Goal: Task Accomplishment & Management: Complete application form

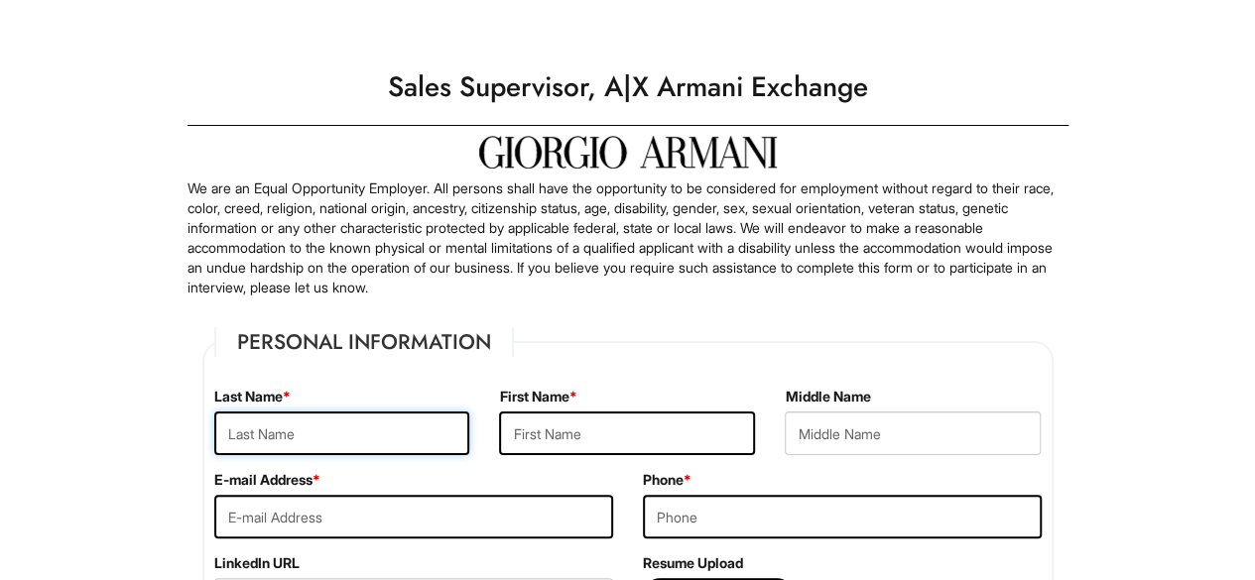
click at [298, 429] on input "text" at bounding box center [342, 434] width 256 height 44
type input "[PERSON_NAME]"
click at [549, 431] on input "text" at bounding box center [627, 434] width 256 height 44
type input "Tareen"
click at [313, 503] on input "email" at bounding box center [413, 517] width 399 height 44
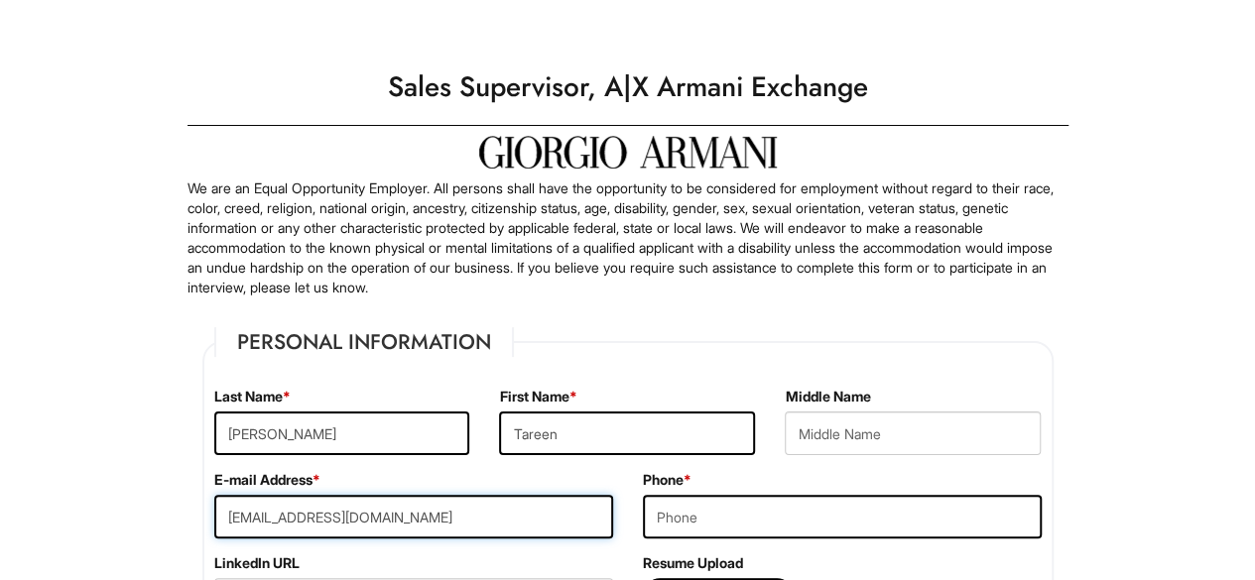
type input "[EMAIL_ADDRESS][DOMAIN_NAME]"
click at [691, 518] on input "tel" at bounding box center [842, 517] width 399 height 44
type input "5042613792"
type input "[STREET_ADDRESS]"
type input "[GEOGRAPHIC_DATA]"
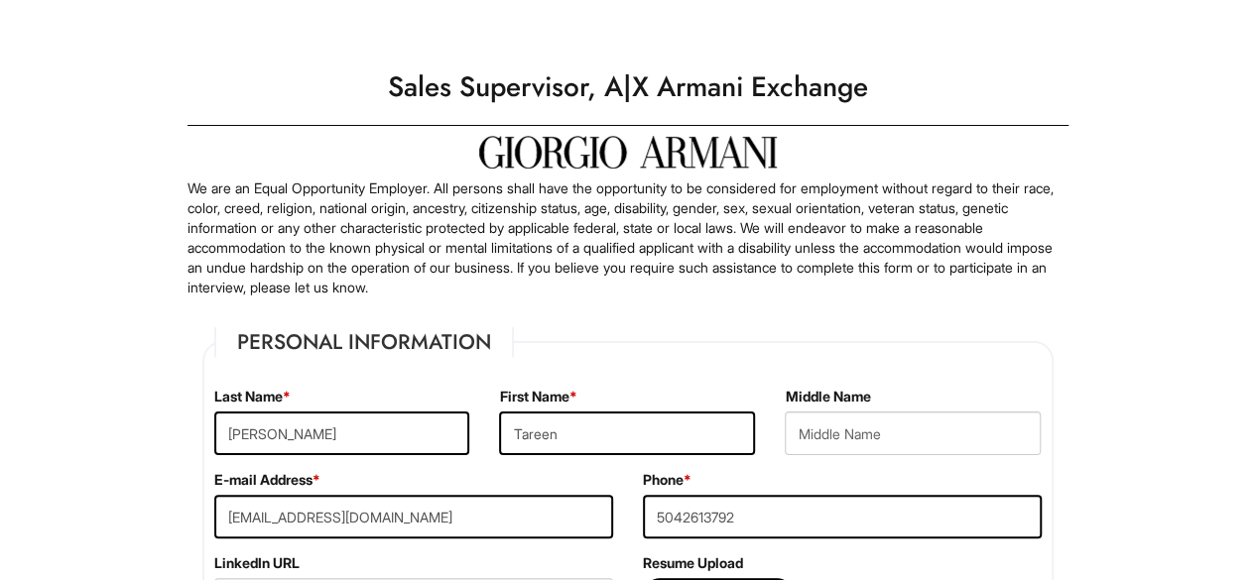
select select "LA"
type input "70119"
select select "[GEOGRAPHIC_DATA]"
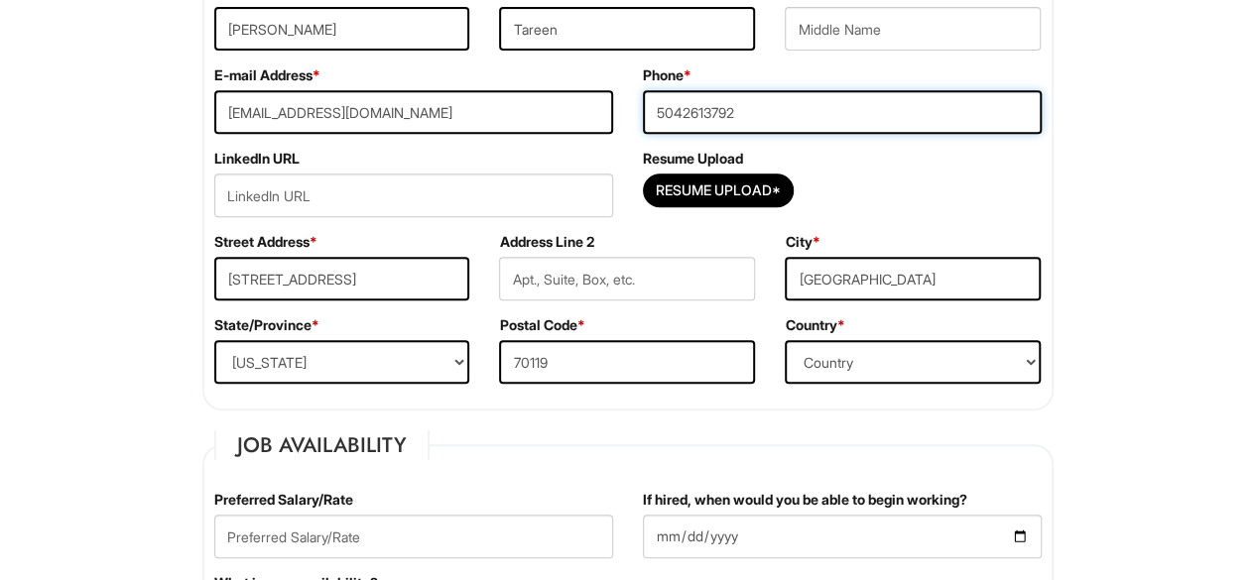
scroll to position [424, 0]
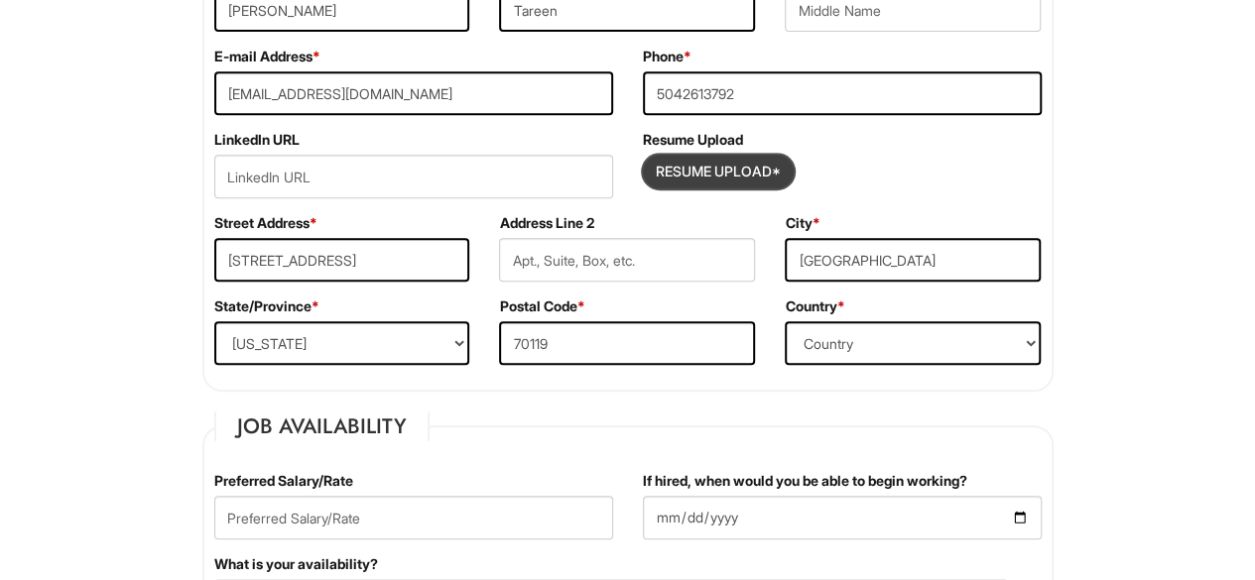
click at [719, 170] on input "Resume Upload*" at bounding box center [718, 172] width 149 height 32
type input "C:\fakepath\TAREEN RESUME.pdf"
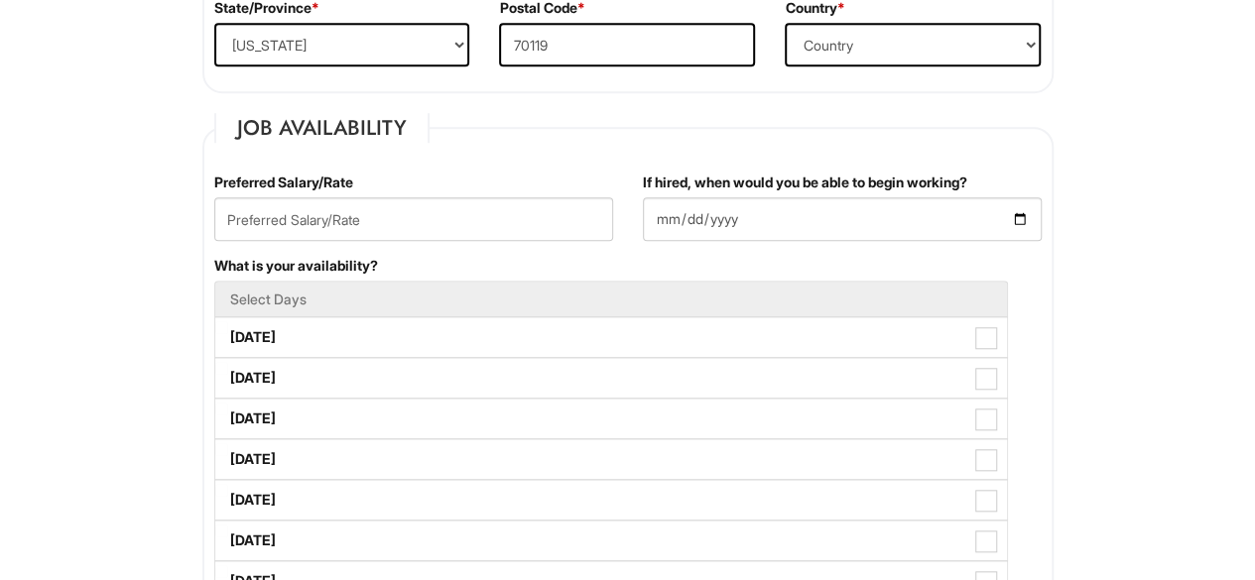
scroll to position [727, 0]
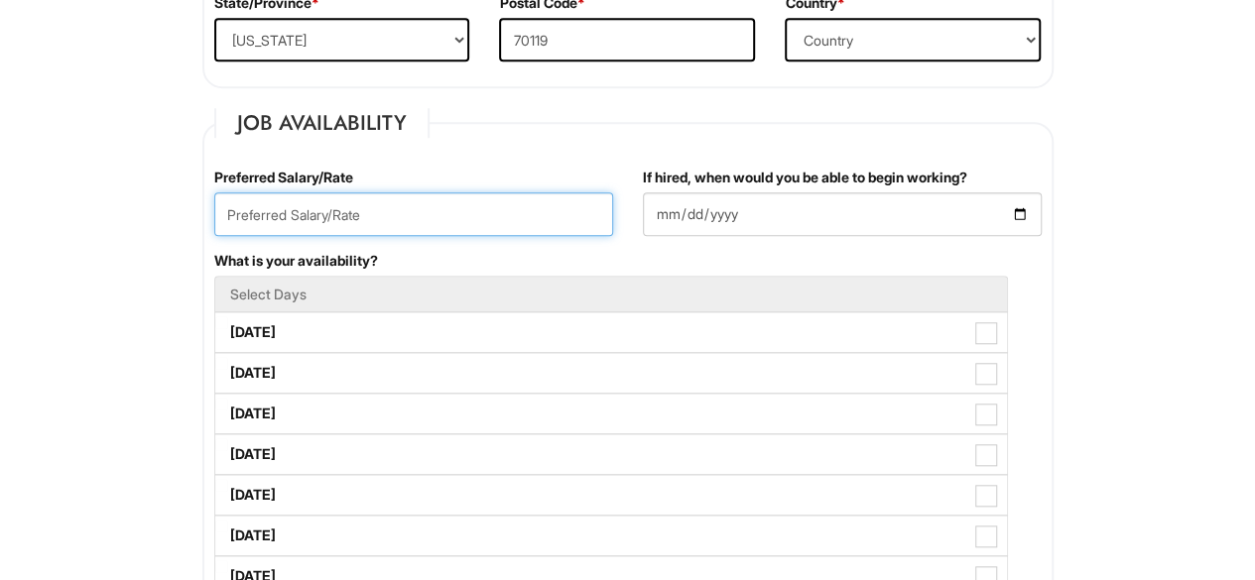
click at [252, 208] on input "text" at bounding box center [413, 214] width 399 height 44
type input "4"
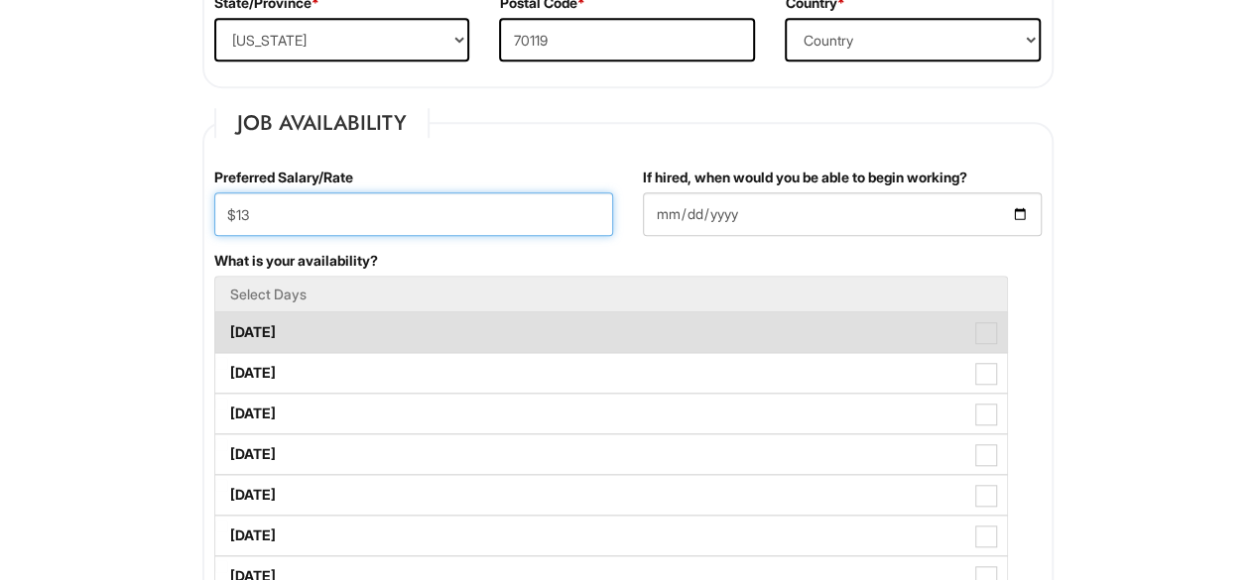
type input "$13"
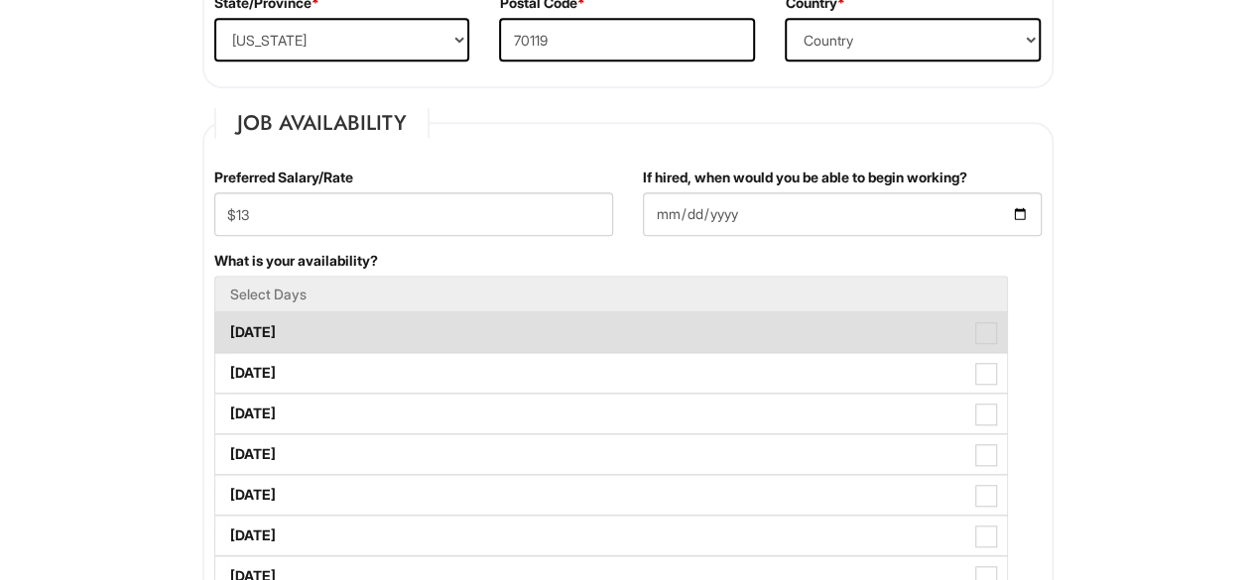
click at [990, 337] on span at bounding box center [986, 333] width 22 height 22
click at [228, 329] on Available_Monday "Monday" at bounding box center [221, 322] width 13 height 13
checkbox Available_Monday "true"
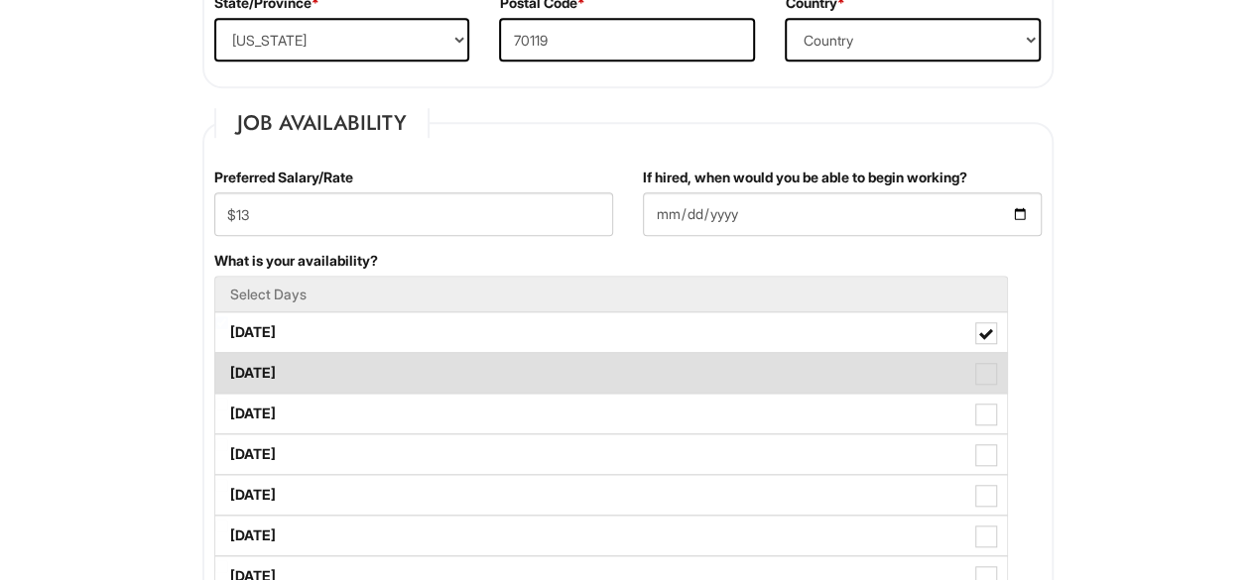
click at [988, 374] on span at bounding box center [986, 374] width 22 height 22
click at [228, 370] on Available_Tuesday "Tuesday" at bounding box center [221, 363] width 13 height 13
checkbox Available_Tuesday "true"
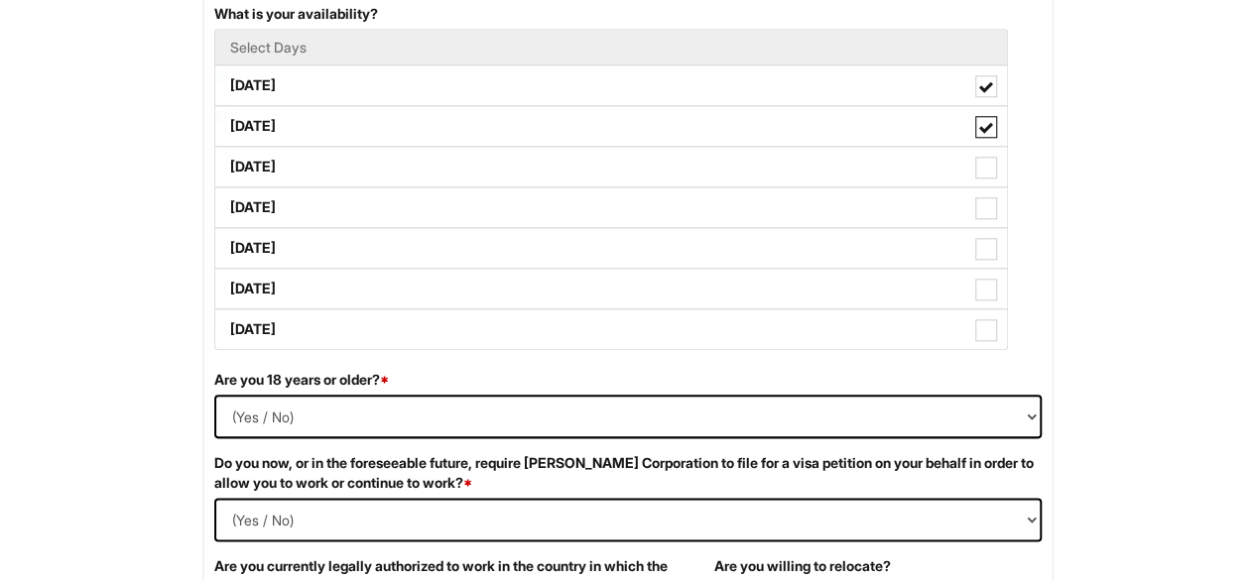
scroll to position [935, 0]
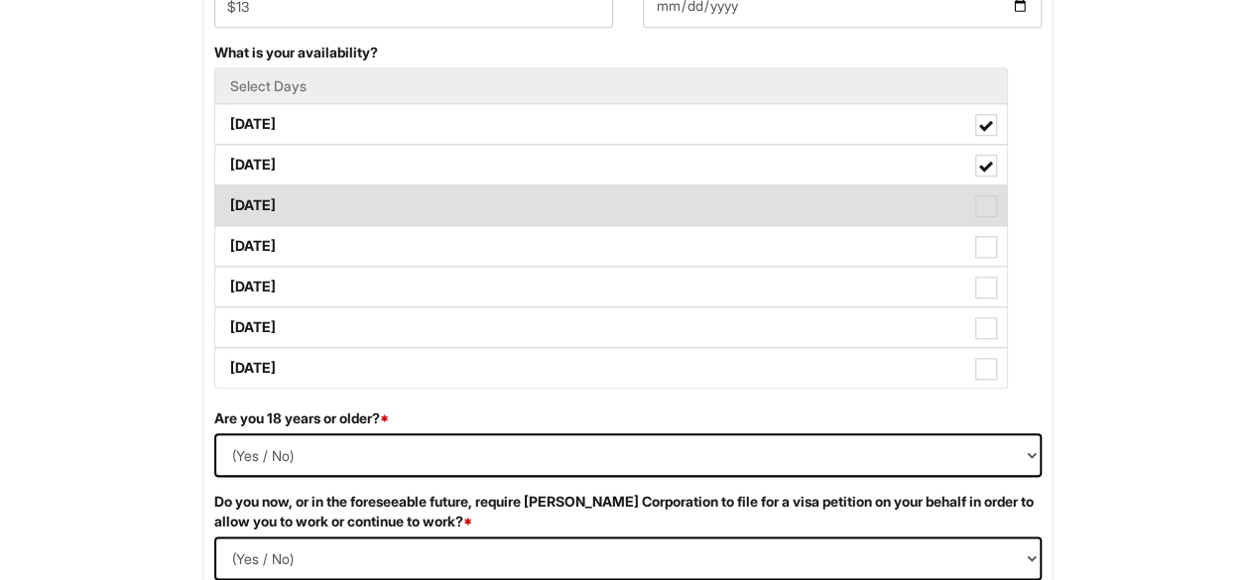
click at [988, 206] on span at bounding box center [986, 206] width 22 height 22
click at [228, 202] on Available_Wednesday "Wednesday" at bounding box center [221, 195] width 13 height 13
checkbox Available_Wednesday "true"
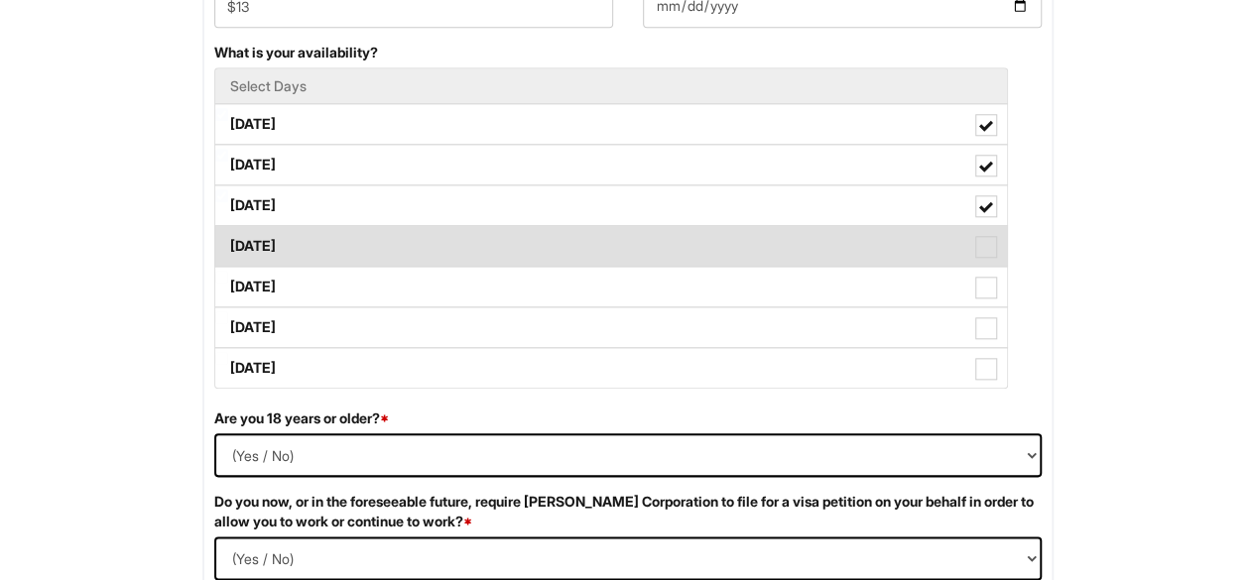
click at [985, 248] on span at bounding box center [986, 247] width 22 height 22
click at [228, 243] on Available_Thursday "Thursday" at bounding box center [221, 236] width 13 height 13
checkbox Available_Thursday "true"
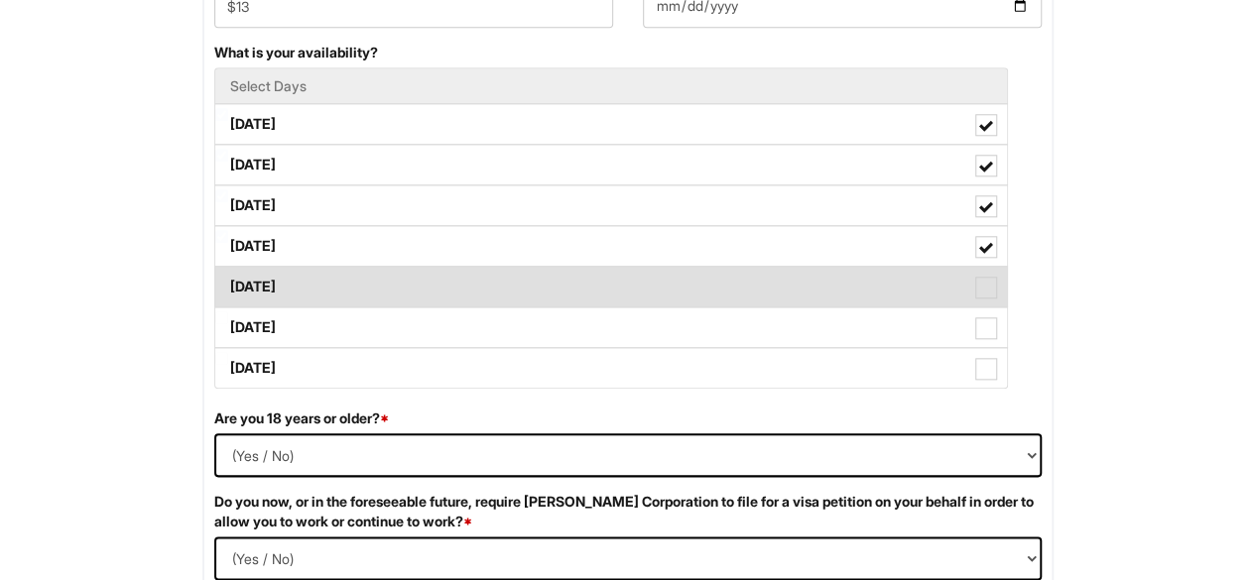
click at [986, 284] on span at bounding box center [986, 288] width 22 height 22
click at [228, 284] on Available_Friday "Friday" at bounding box center [221, 277] width 13 height 13
checkbox Available_Friday "true"
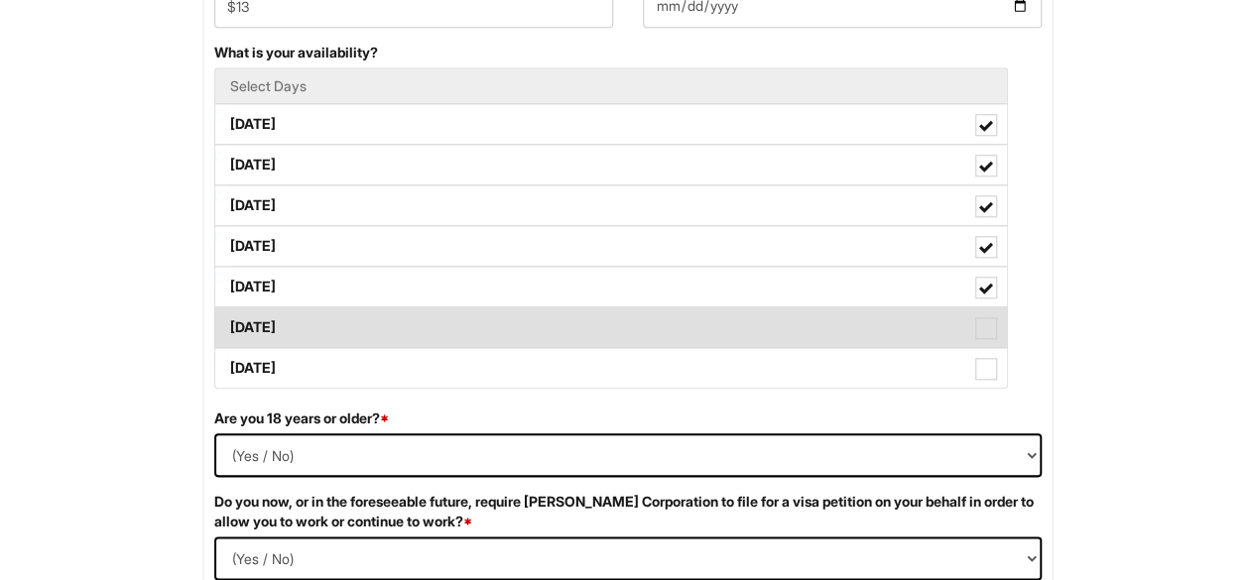
click at [986, 326] on span at bounding box center [986, 328] width 22 height 22
click at [228, 324] on Available_Saturday "Saturday" at bounding box center [221, 317] width 13 height 13
checkbox Available_Saturday "true"
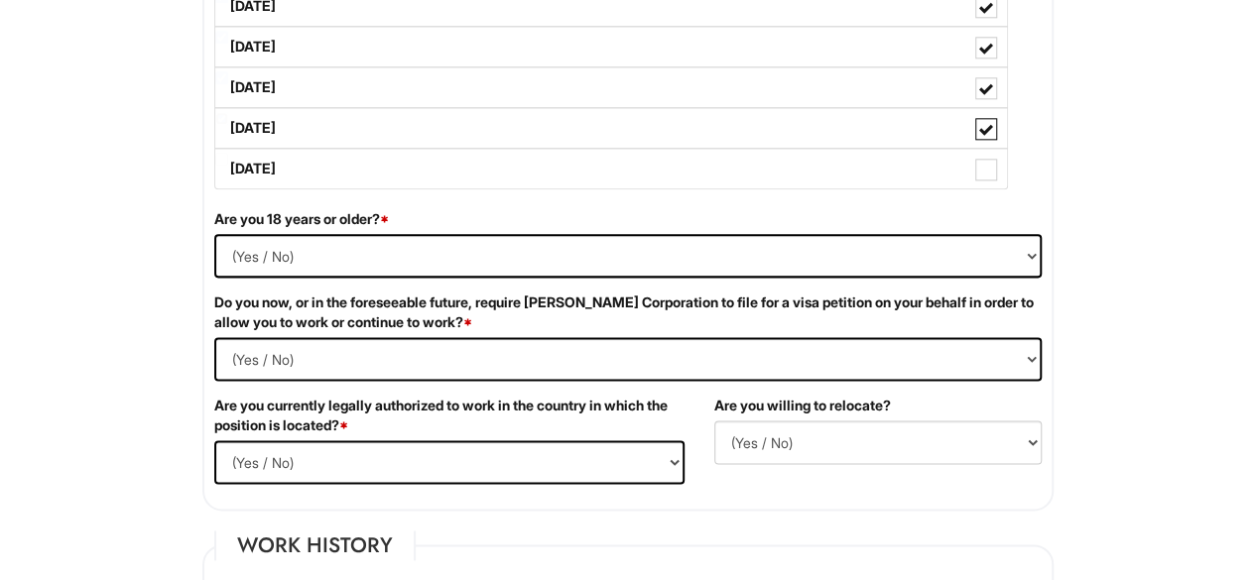
scroll to position [1144, 0]
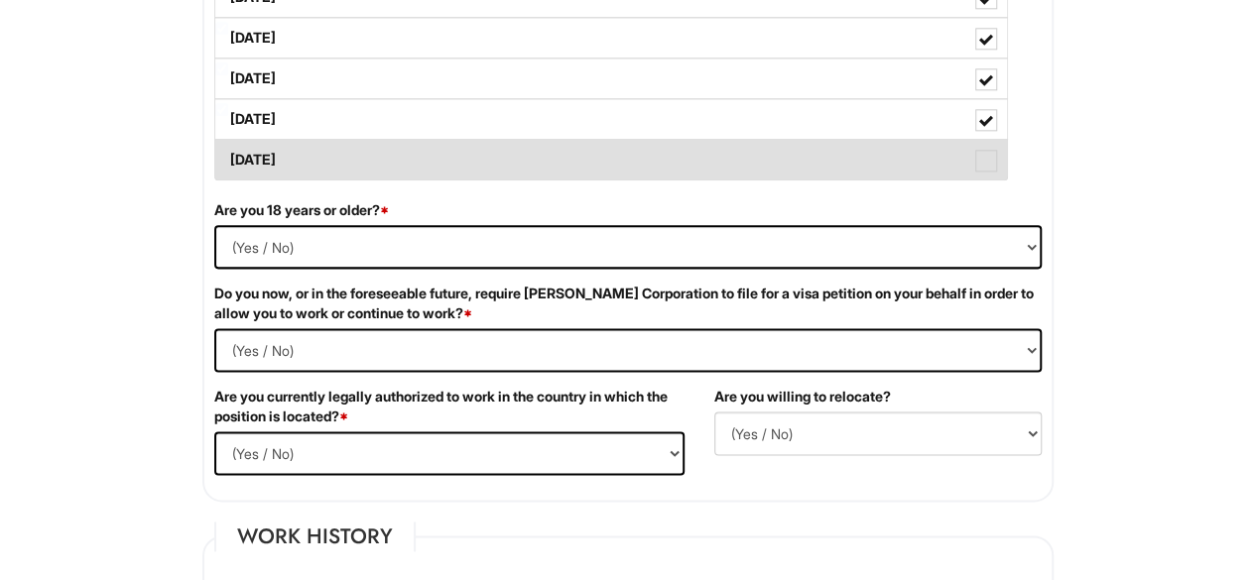
click at [981, 157] on span at bounding box center [986, 161] width 22 height 22
click at [228, 157] on Available_Sunday "Sunday" at bounding box center [221, 150] width 13 height 13
checkbox Available_Sunday "true"
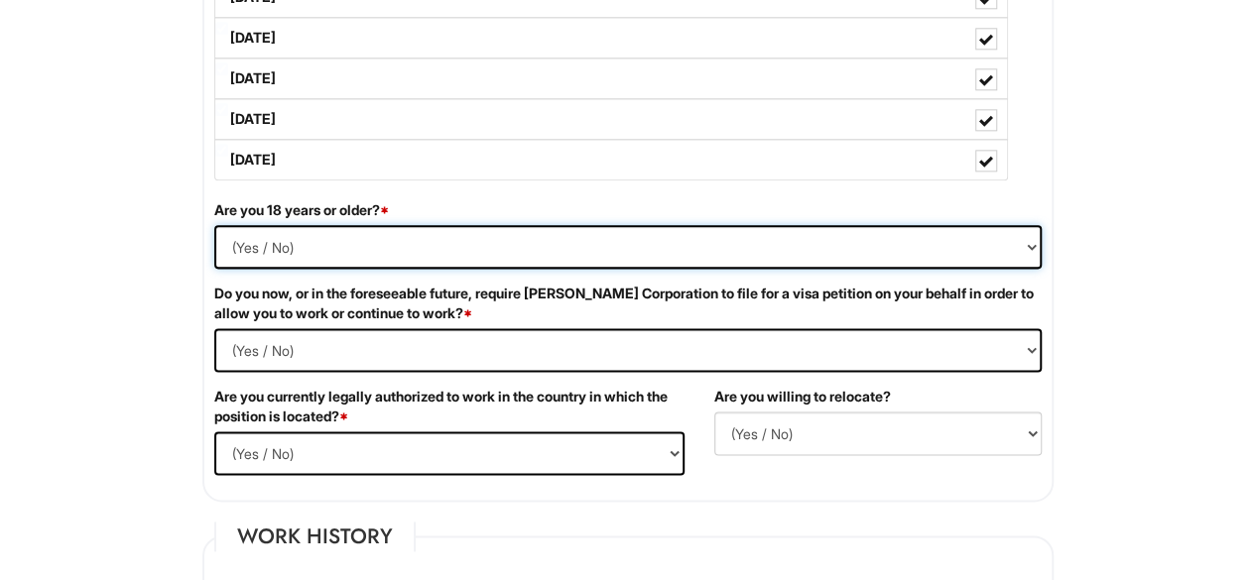
click at [1026, 240] on select "(Yes / No) Yes No" at bounding box center [627, 247] width 827 height 44
select select "Yes"
click at [214, 225] on select "(Yes / No) Yes No" at bounding box center [627, 247] width 827 height 44
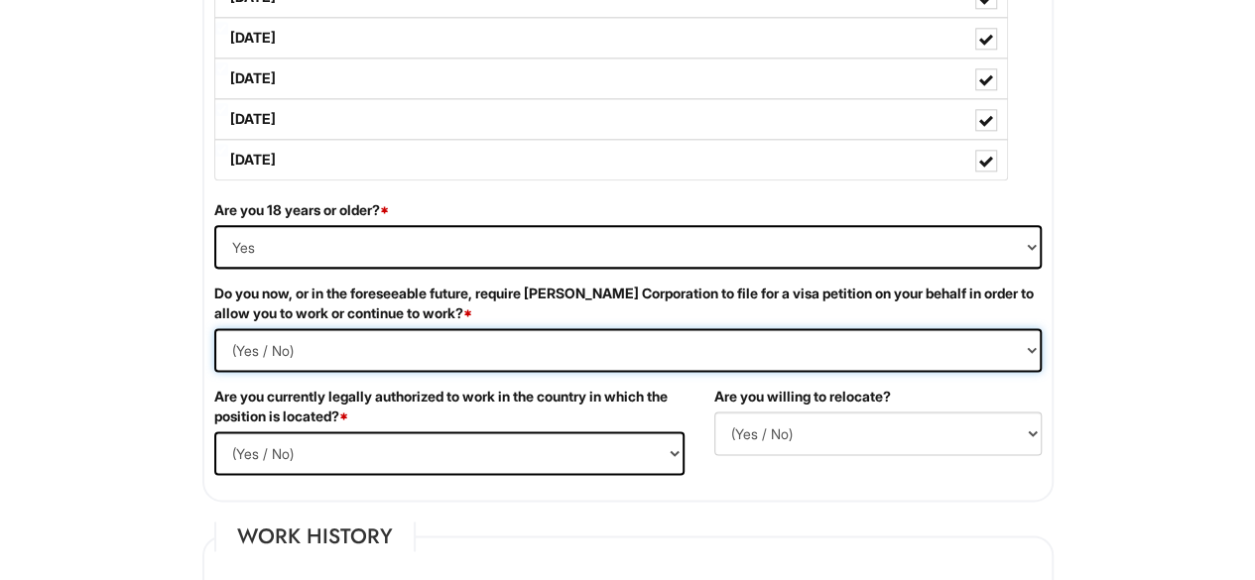
click at [1031, 341] on Required "(Yes / No) Yes No" at bounding box center [627, 350] width 827 height 44
select Required "No"
click at [214, 328] on Required "(Yes / No) Yes No" at bounding box center [627, 350] width 827 height 44
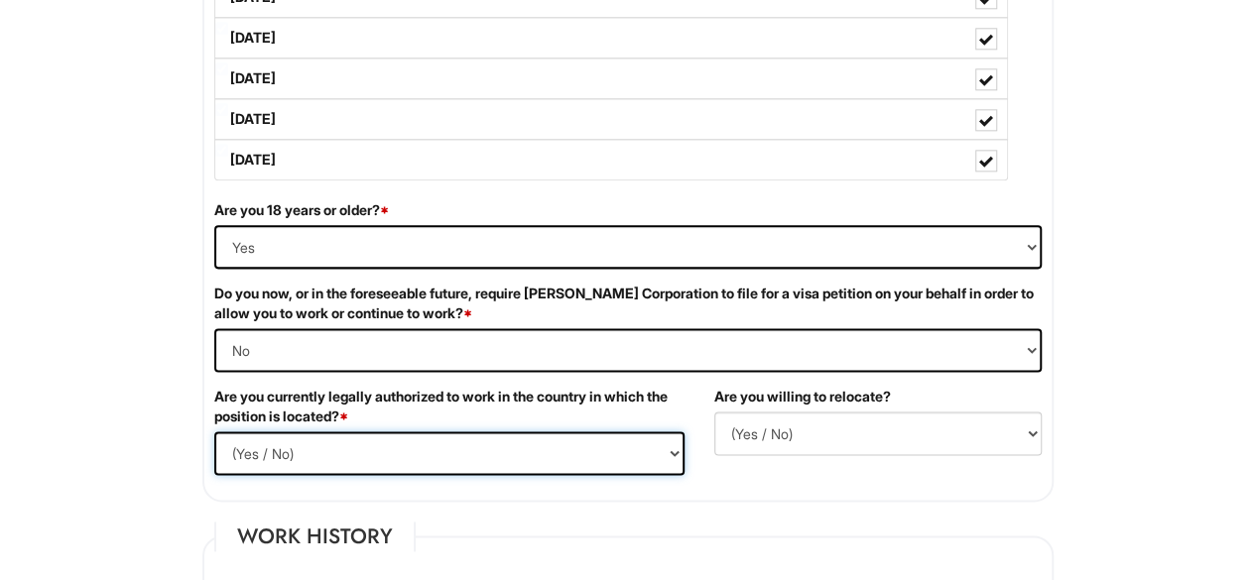
click at [674, 447] on select "(Yes / No) Yes No" at bounding box center [449, 453] width 470 height 44
click at [214, 431] on select "(Yes / No) Yes No" at bounding box center [449, 453] width 470 height 44
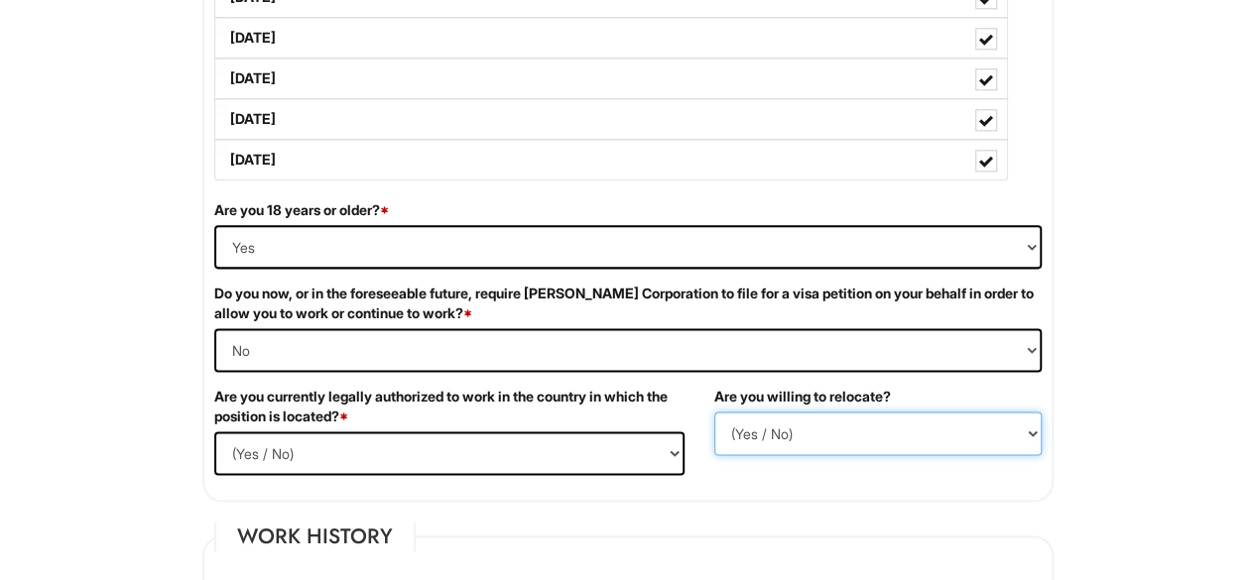
click at [1035, 426] on select "(Yes / No) No Yes" at bounding box center [877, 434] width 327 height 44
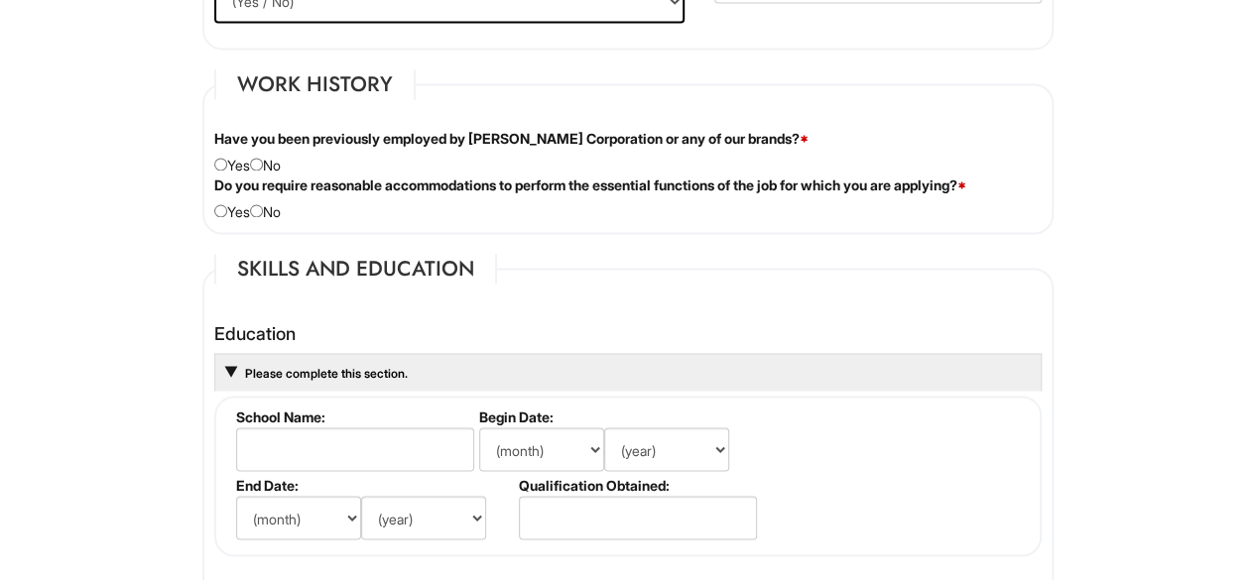
scroll to position [1601, 0]
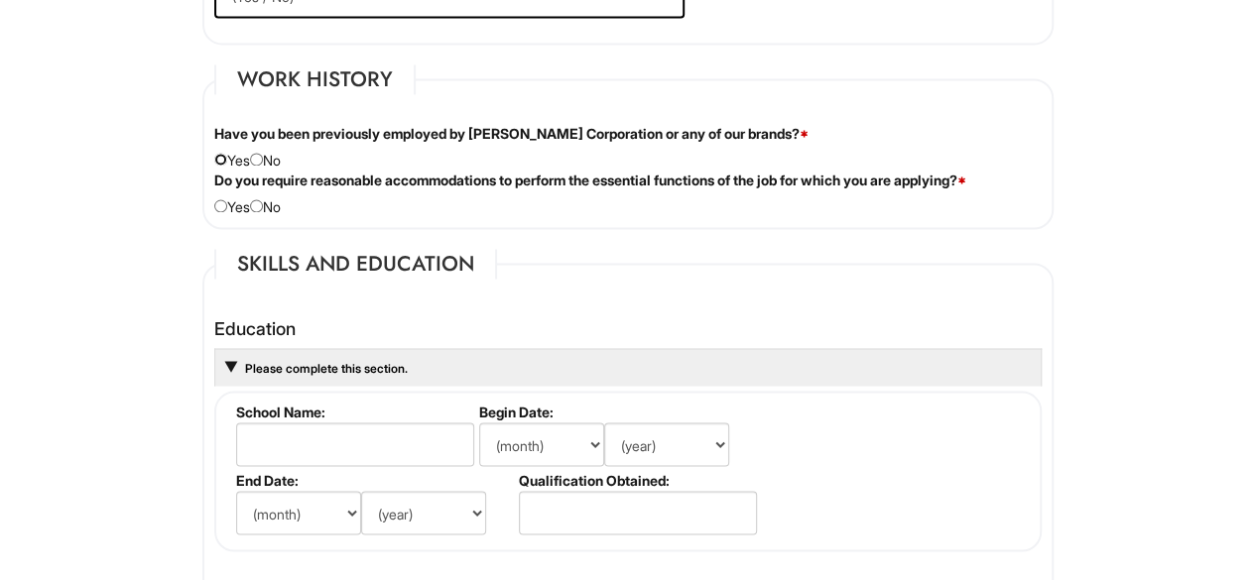
click at [217, 153] on input "radio" at bounding box center [220, 159] width 13 height 13
radio input "true"
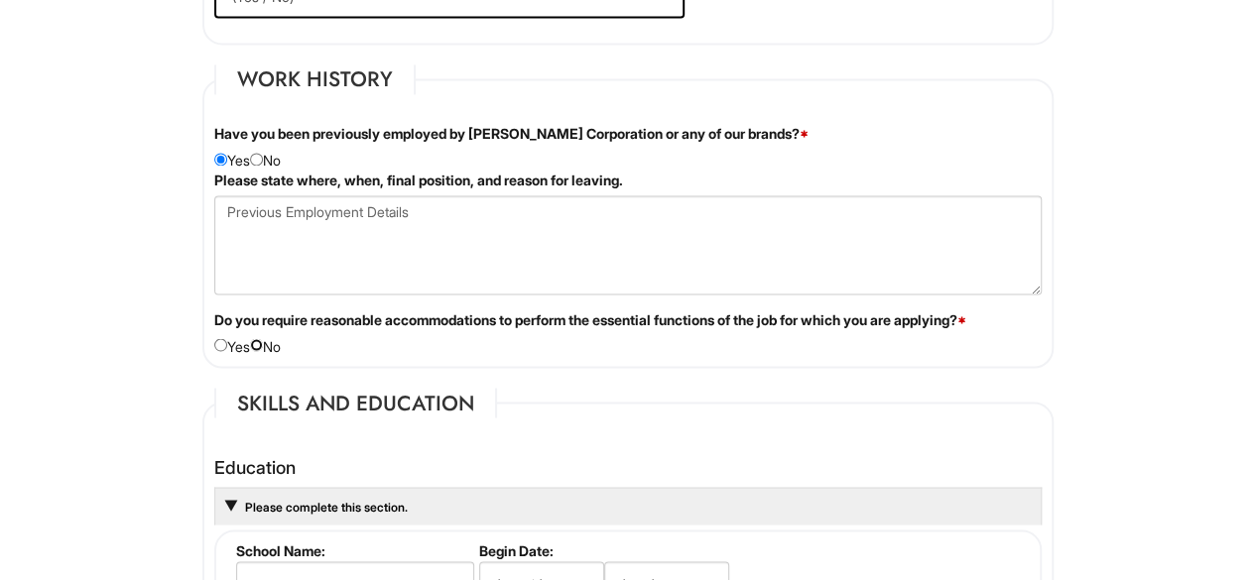
click at [262, 344] on input "radio" at bounding box center [256, 344] width 13 height 13
radio input "true"
click at [263, 154] on input "radio" at bounding box center [256, 159] width 13 height 13
radio input "true"
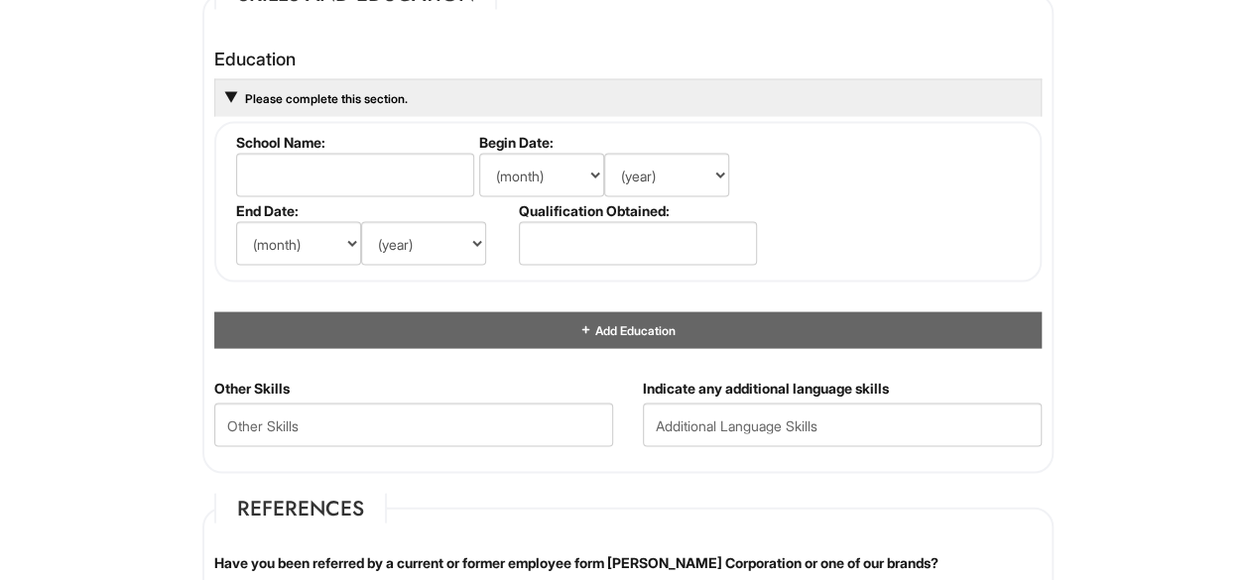
scroll to position [1904, 0]
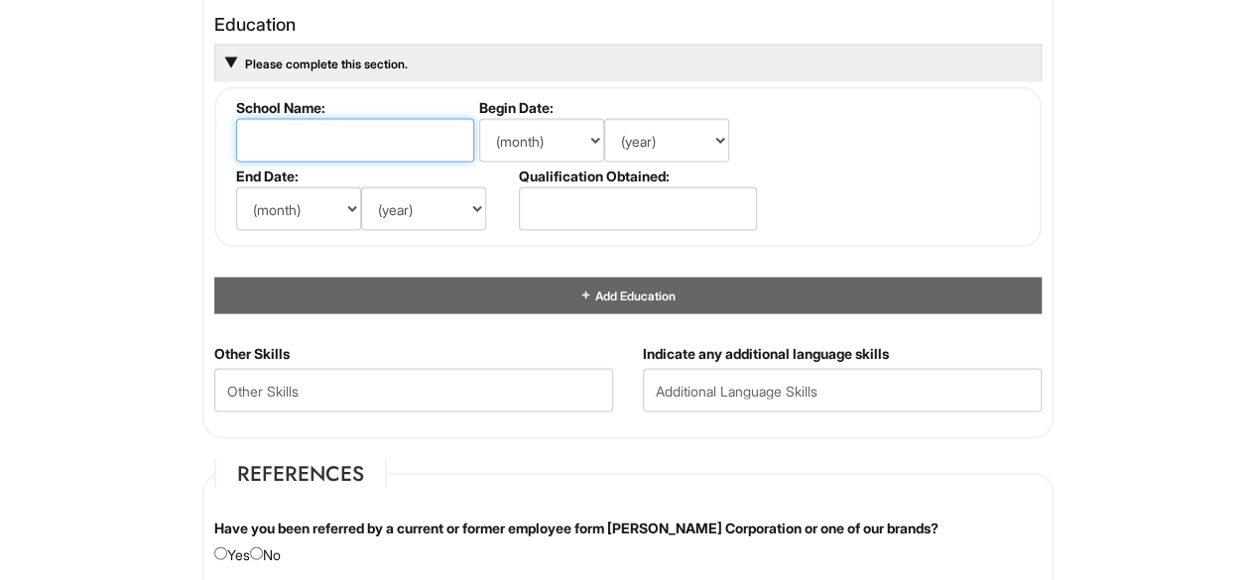
click at [389, 144] on input "text" at bounding box center [355, 141] width 238 height 44
type input "University of New Orleans"
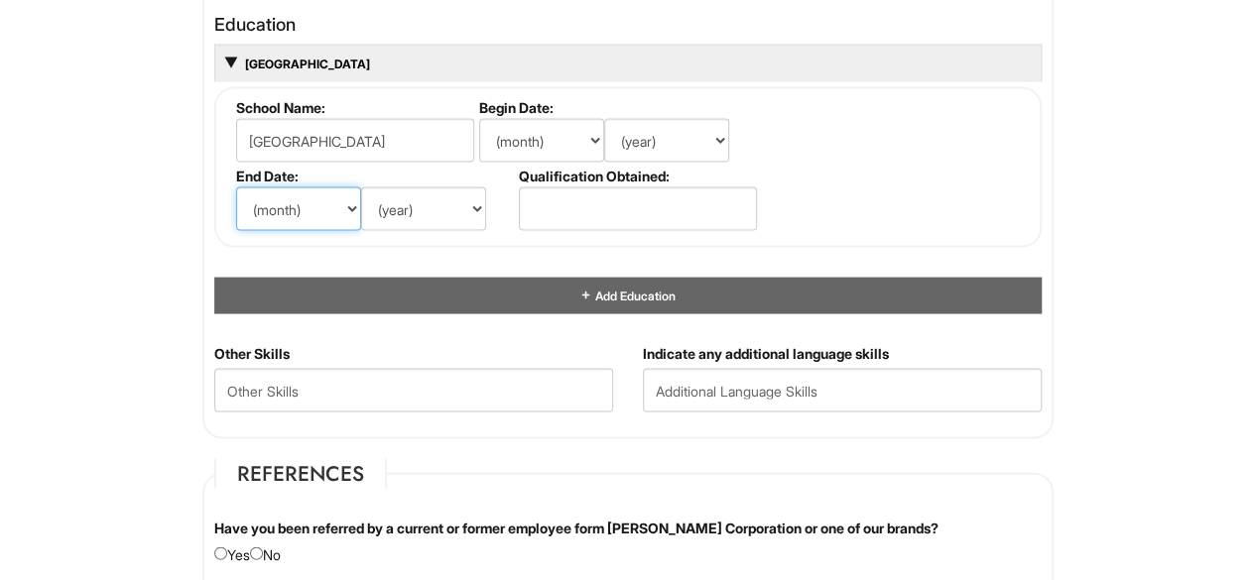
click at [347, 201] on select "(month) Jan Feb Mar Apr May Jun Jul Aug Sep Oct Nov Dec" at bounding box center [298, 209] width 125 height 44
select select "2"
click at [236, 187] on select "(month) Jan Feb Mar Apr May Jun Jul Aug Sep Oct Nov Dec" at bounding box center [298, 209] width 125 height 44
click at [464, 204] on select "(year) 2029 2028 2027 2026 2025 2024 2023 2022 2021 2020 2019 2018 2017 2016 20…" at bounding box center [423, 209] width 125 height 44
select select "2000"
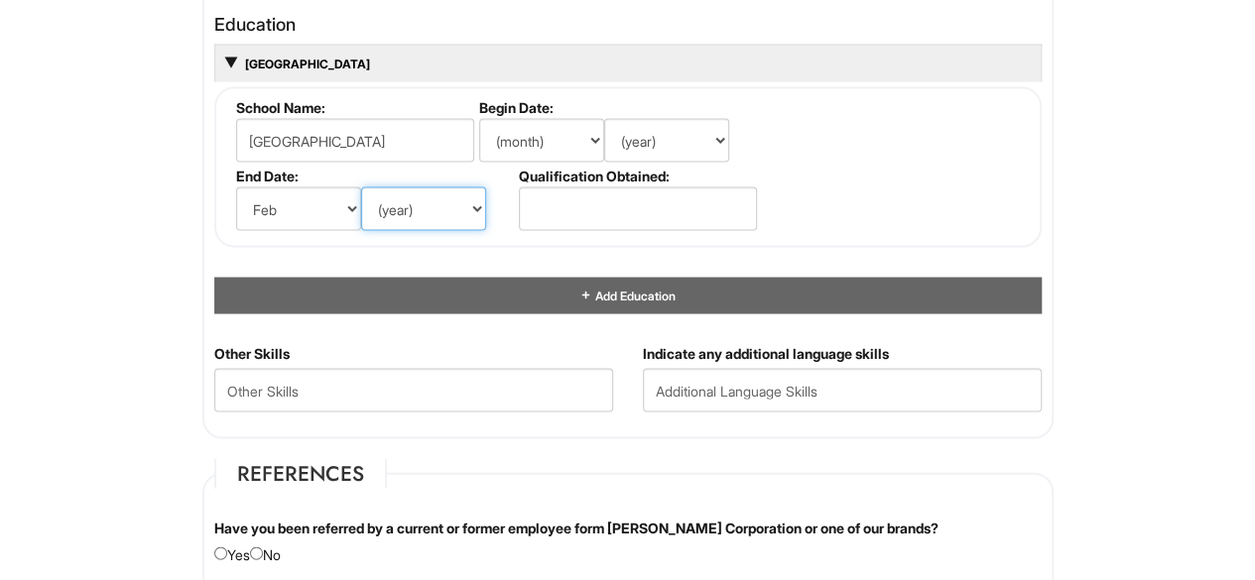
click at [361, 187] on select "(year) 2029 2028 2027 2026 2025 2024 2023 2022 2021 2020 2019 2018 2017 2016 20…" at bounding box center [423, 209] width 125 height 44
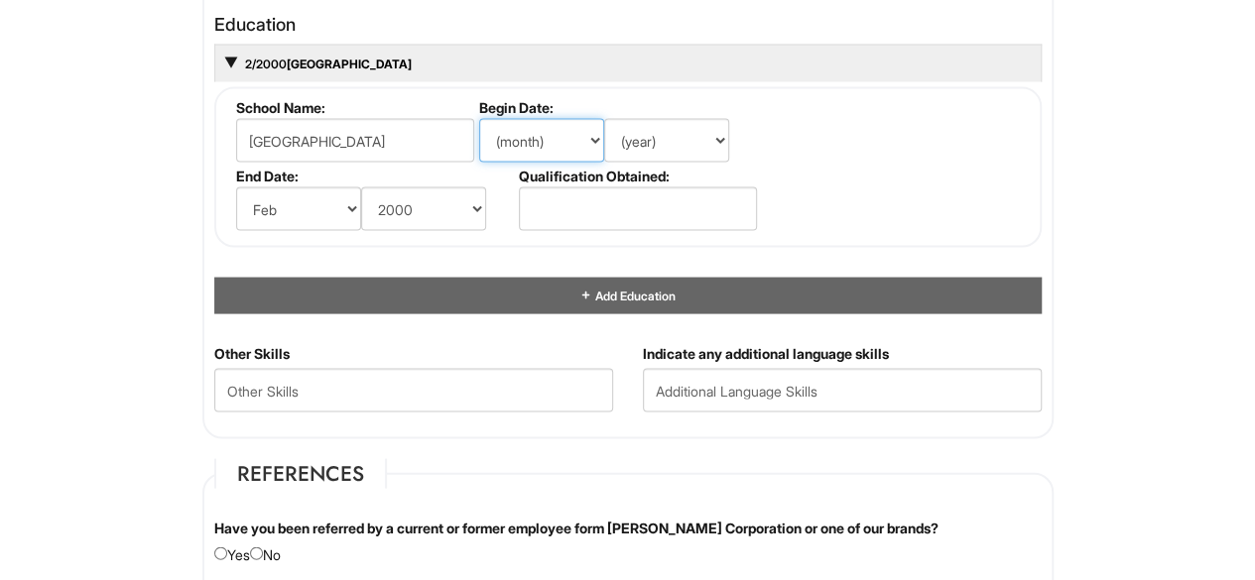
click at [595, 134] on select "(month) Jan Feb Mar Apr May Jun Jul Aug Sep Oct Nov Dec" at bounding box center [541, 141] width 125 height 44
select select "3"
click at [479, 119] on select "(month) Jan Feb Mar Apr May Jun Jul Aug Sep Oct Nov Dec" at bounding box center [541, 141] width 125 height 44
click at [712, 137] on select "(year) 2029 2028 2027 2026 2025 2024 2023 2022 2021 2020 2019 2018 2017 2016 20…" at bounding box center [666, 141] width 125 height 44
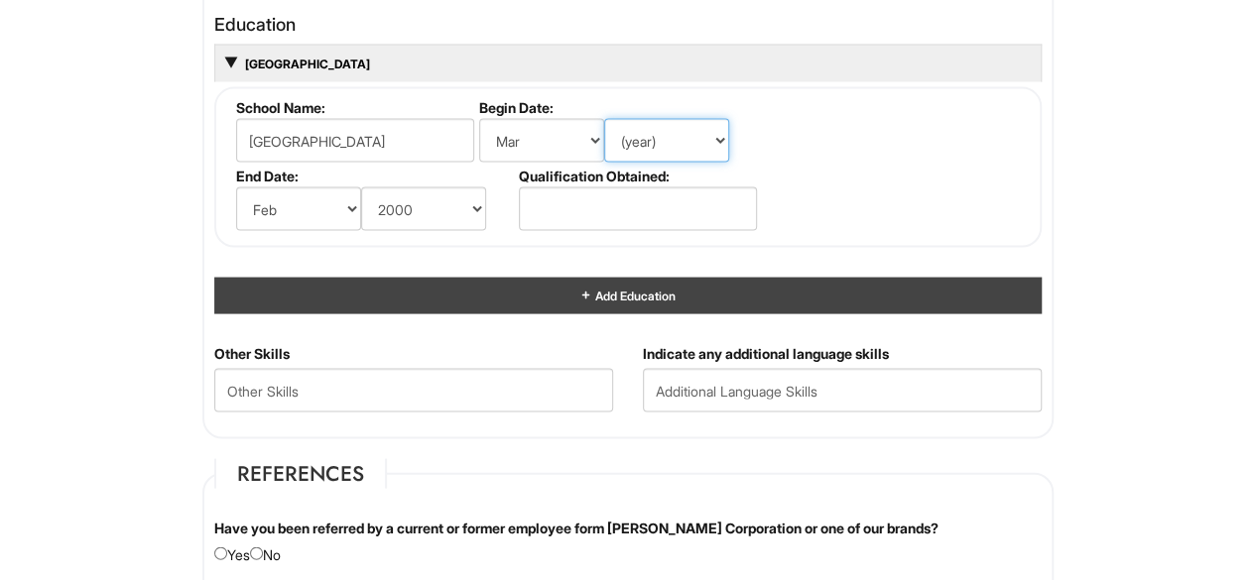
select select "2000"
click at [604, 119] on select "(year) 2029 2028 2027 2026 2025 2024 2023 2022 2021 2020 2019 2018 2017 2016 20…" at bounding box center [666, 141] width 125 height 44
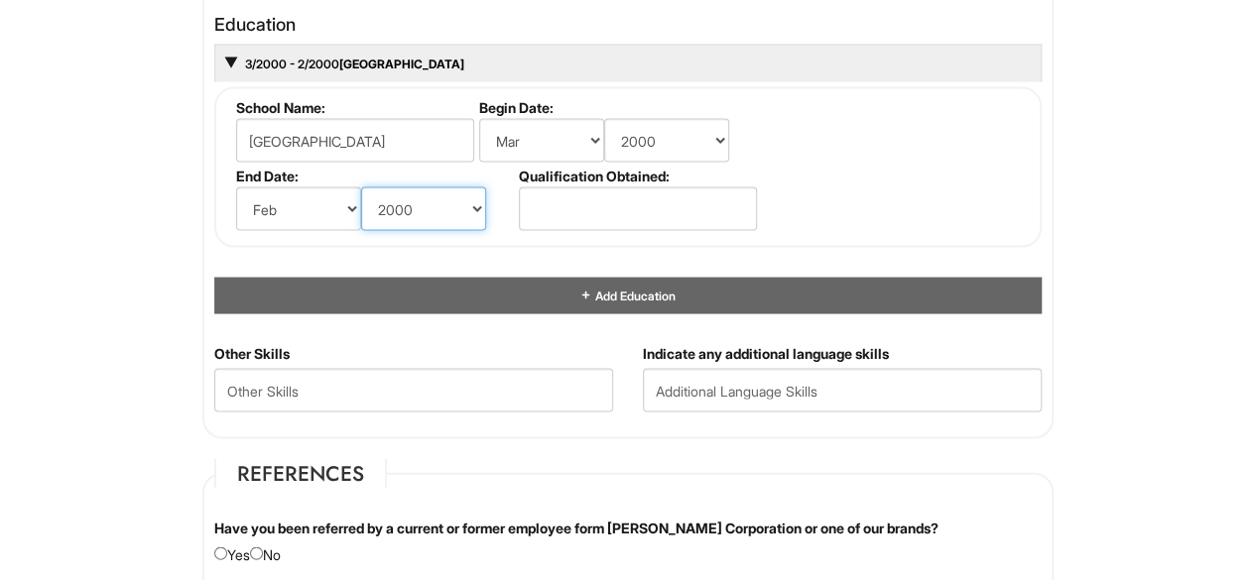
click at [467, 199] on select "(year) 2029 2028 2027 2026 2025 2024 2023 2022 2021 2020 2019 2018 2017 2016 20…" at bounding box center [423, 209] width 125 height 44
select select "2002"
click at [361, 187] on select "(year) 2029 2028 2027 2026 2025 2024 2023 2022 2021 2020 2019 2018 2017 2016 20…" at bounding box center [423, 209] width 125 height 44
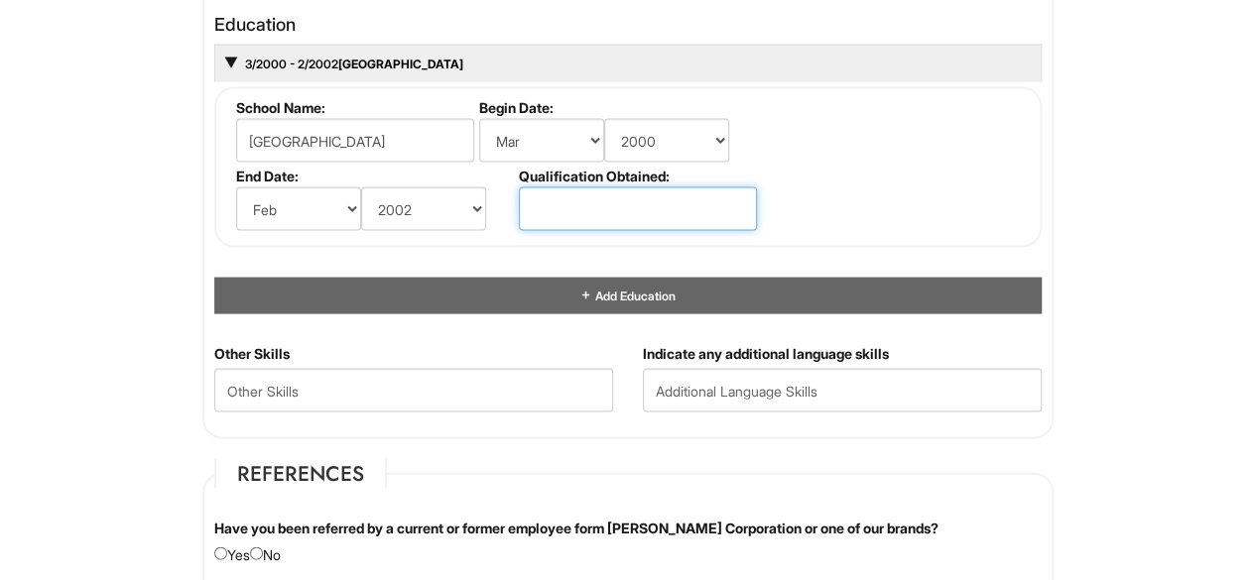
click at [551, 208] on input "text" at bounding box center [638, 209] width 238 height 44
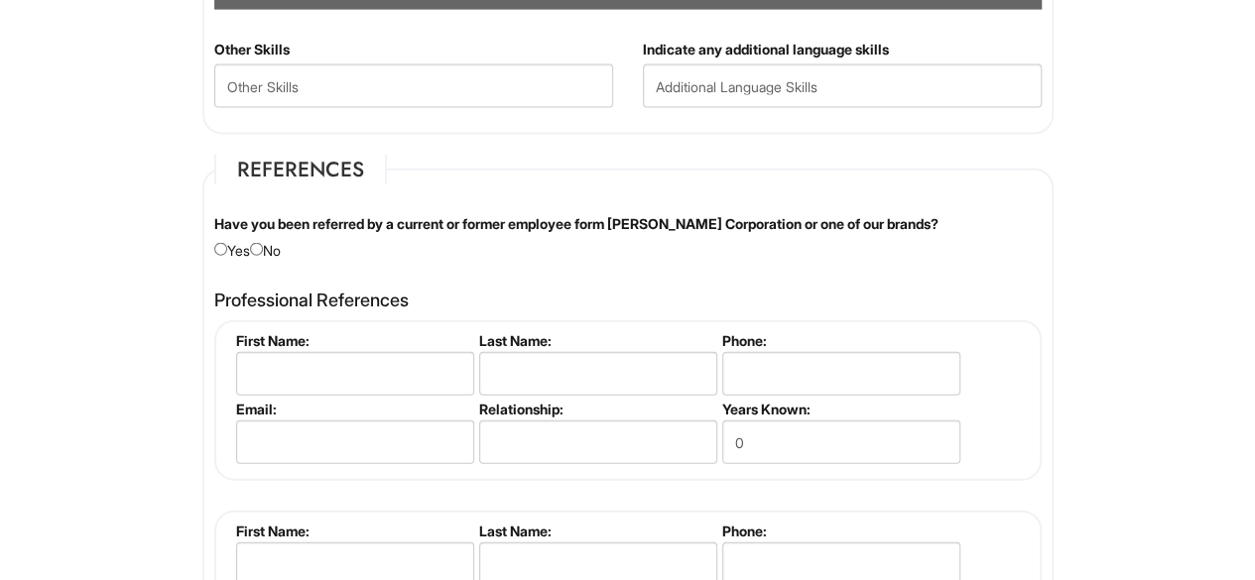
scroll to position [2224, 0]
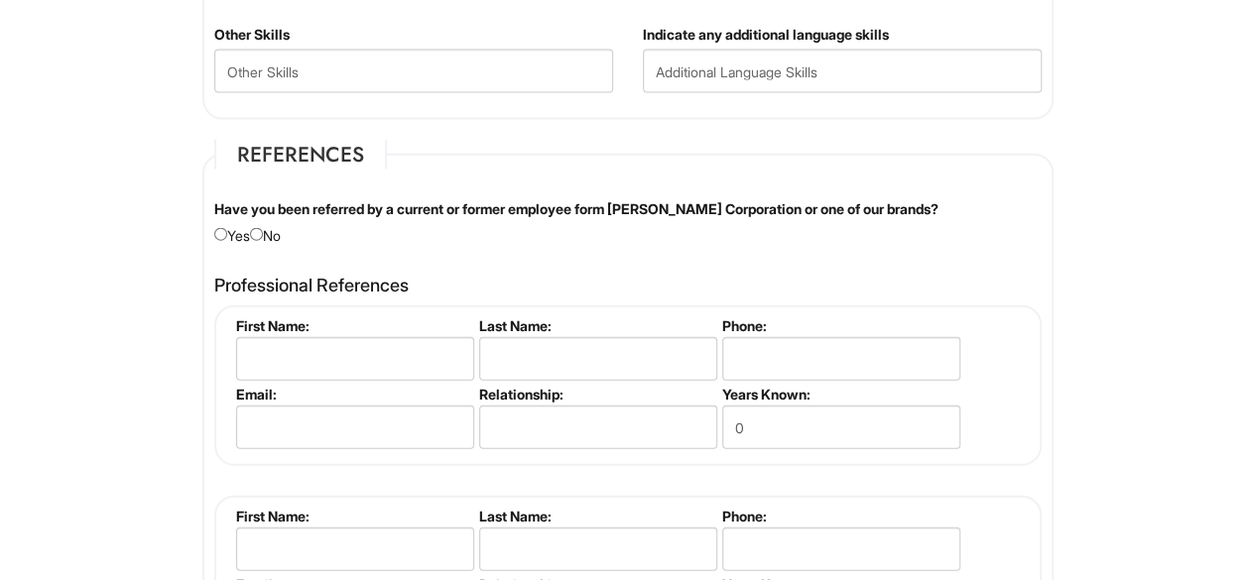
type input "YES"
click at [262, 228] on input "radio" at bounding box center [256, 234] width 13 height 13
radio input "true"
click at [280, 346] on input "text" at bounding box center [355, 359] width 238 height 44
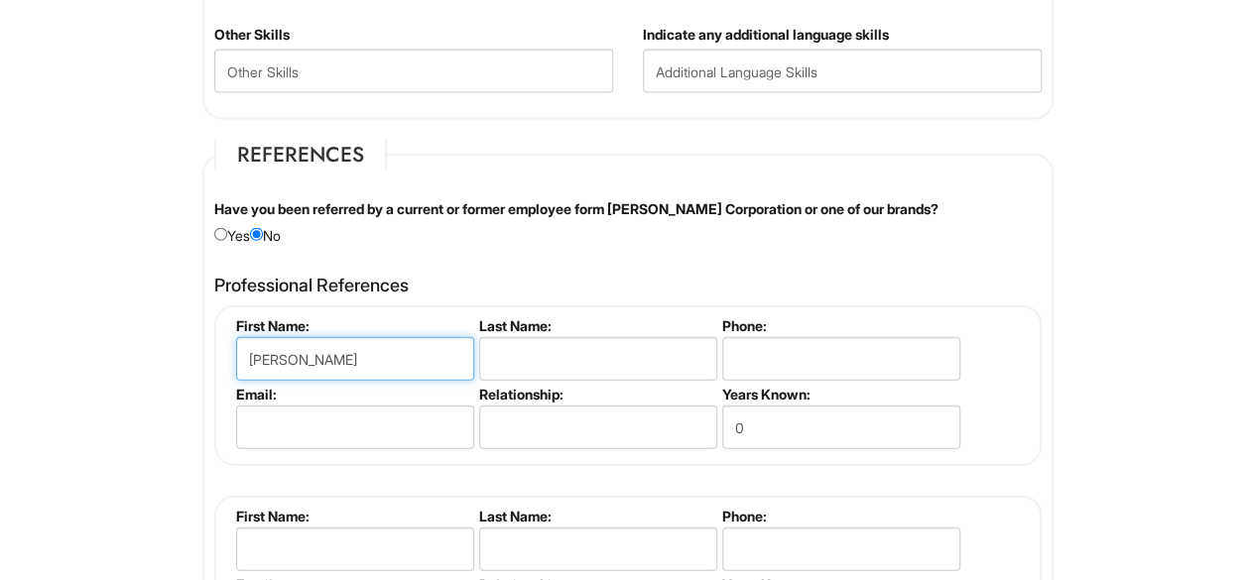
type input "Aric"
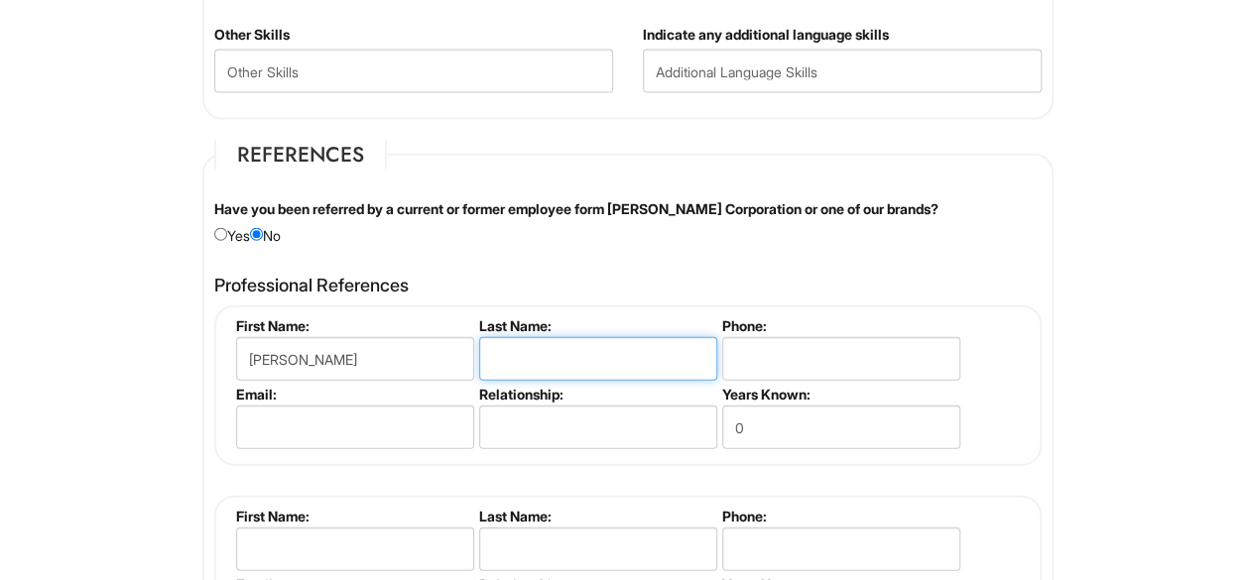
click at [509, 346] on input "text" at bounding box center [598, 359] width 238 height 44
type input "Adams"
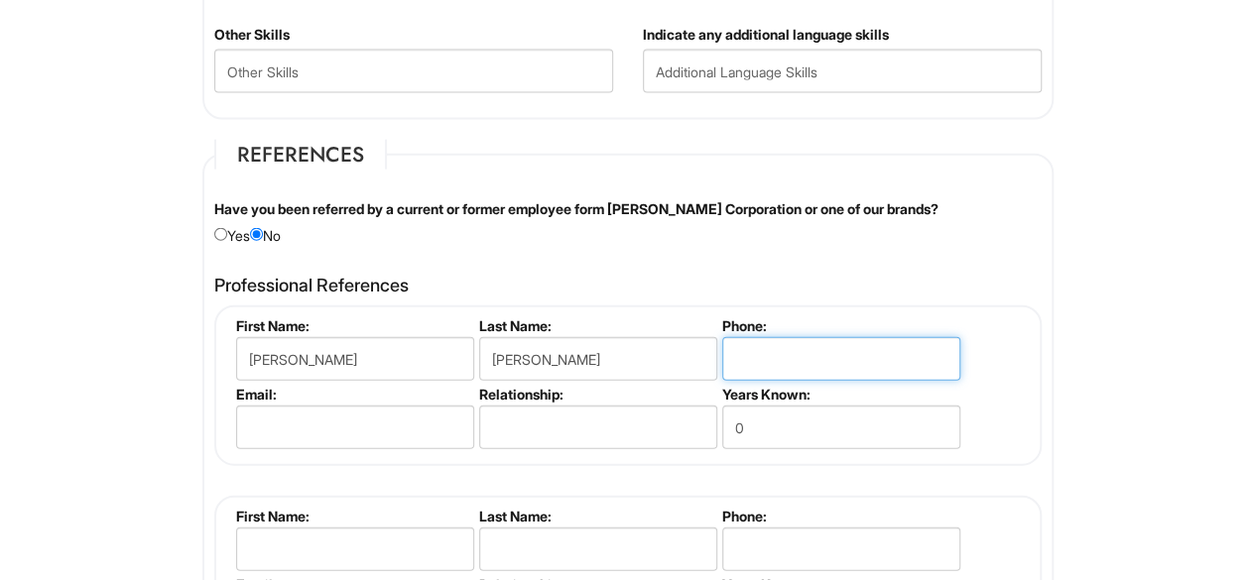
click at [748, 368] on input "tel" at bounding box center [841, 359] width 238 height 44
type input "5042613792"
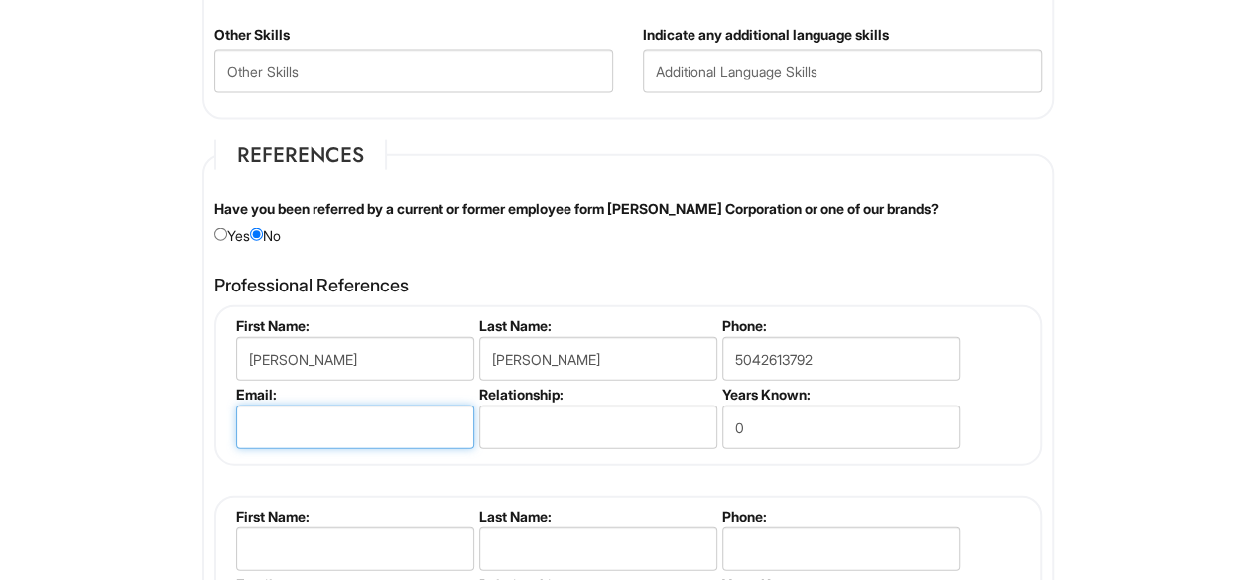
click at [323, 423] on input "email" at bounding box center [355, 428] width 238 height 44
type input "r"
type input "b"
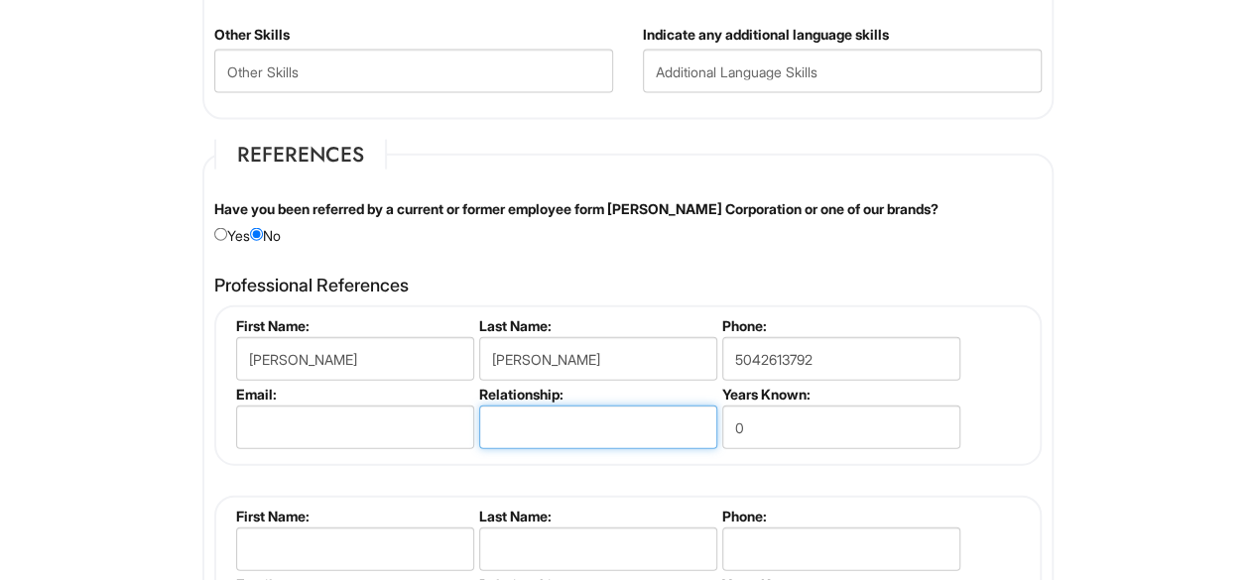
click at [527, 417] on input "text" at bounding box center [598, 428] width 238 height 44
type input "friend"
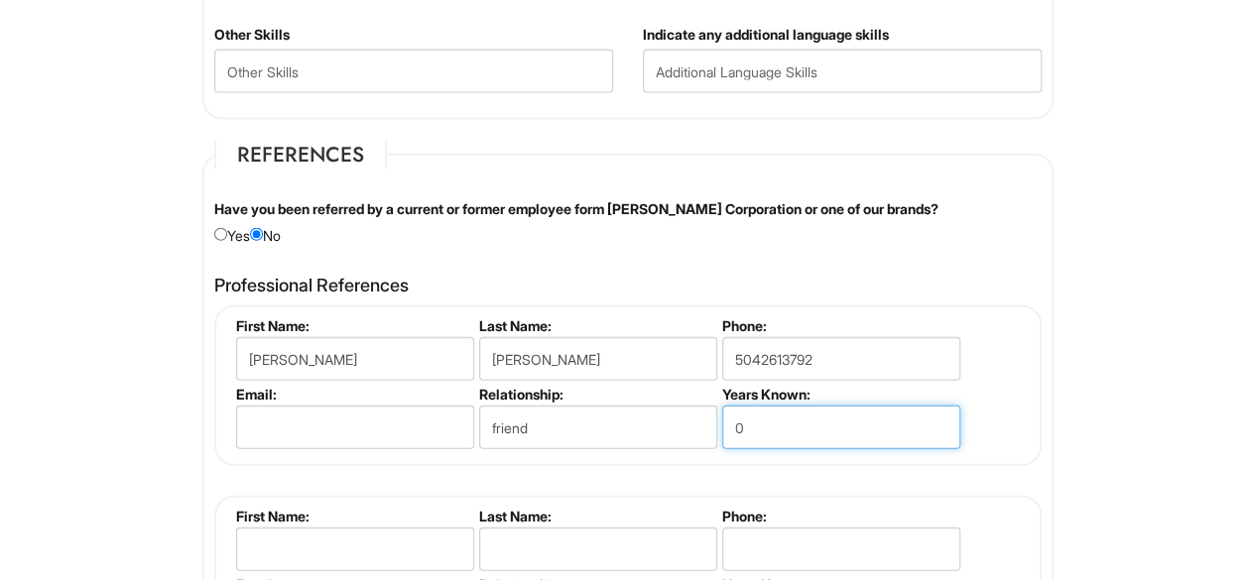
click at [770, 427] on input "0" at bounding box center [841, 428] width 238 height 44
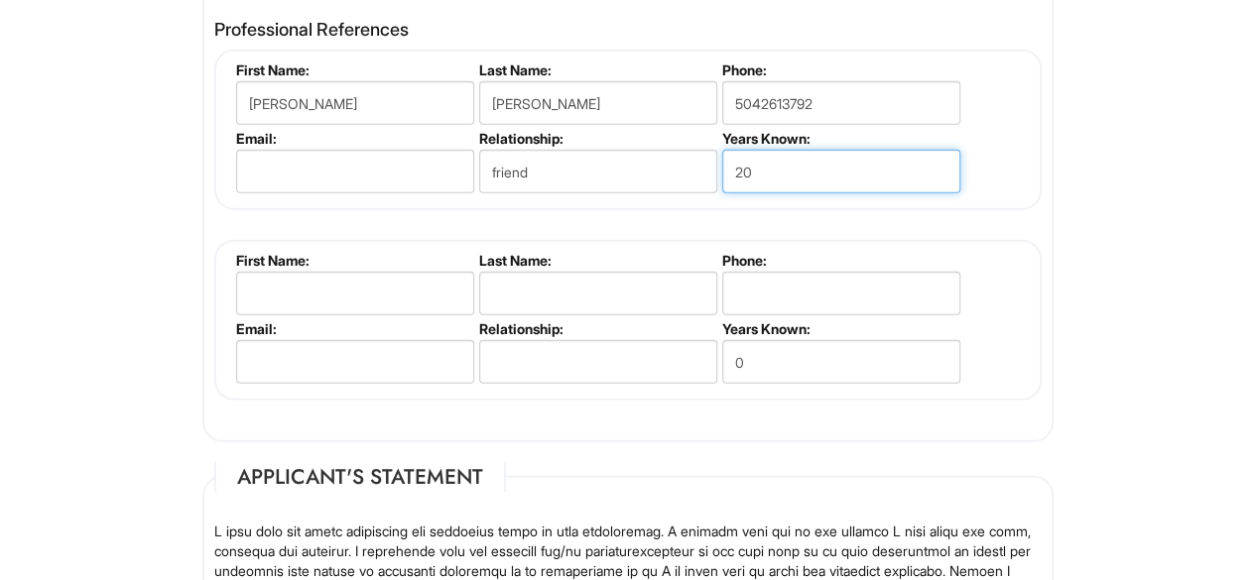
scroll to position [2537, 0]
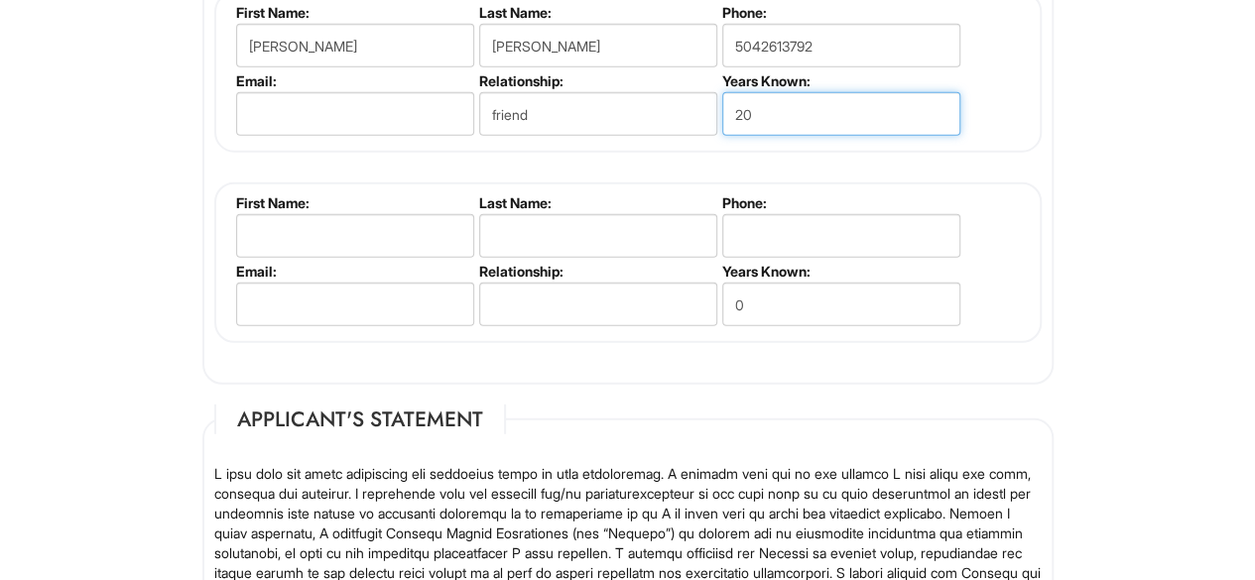
type input "20"
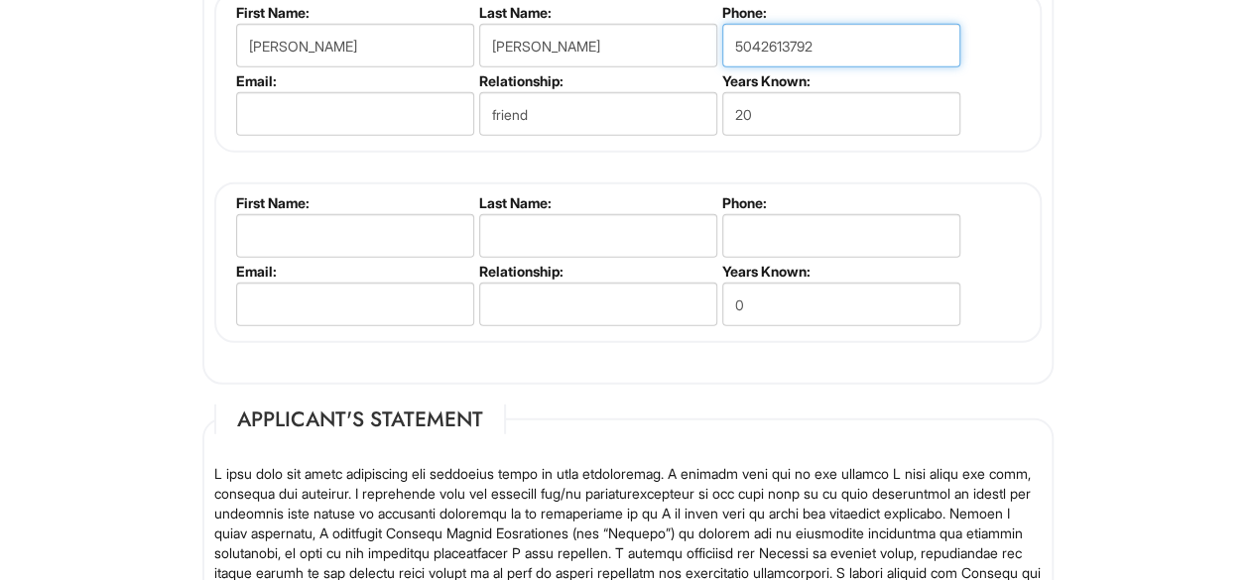
click at [855, 44] on input "5042613792" at bounding box center [841, 46] width 238 height 44
type input "5"
type input "713-504-1084"
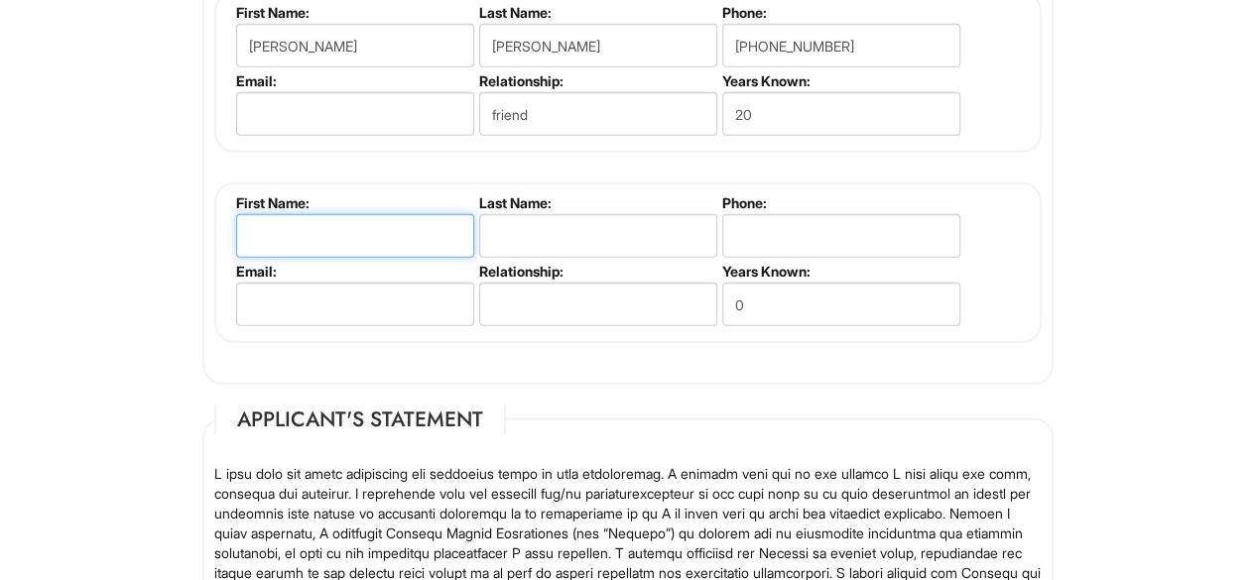
click at [295, 233] on input "text" at bounding box center [355, 236] width 238 height 44
type input "Lavar"
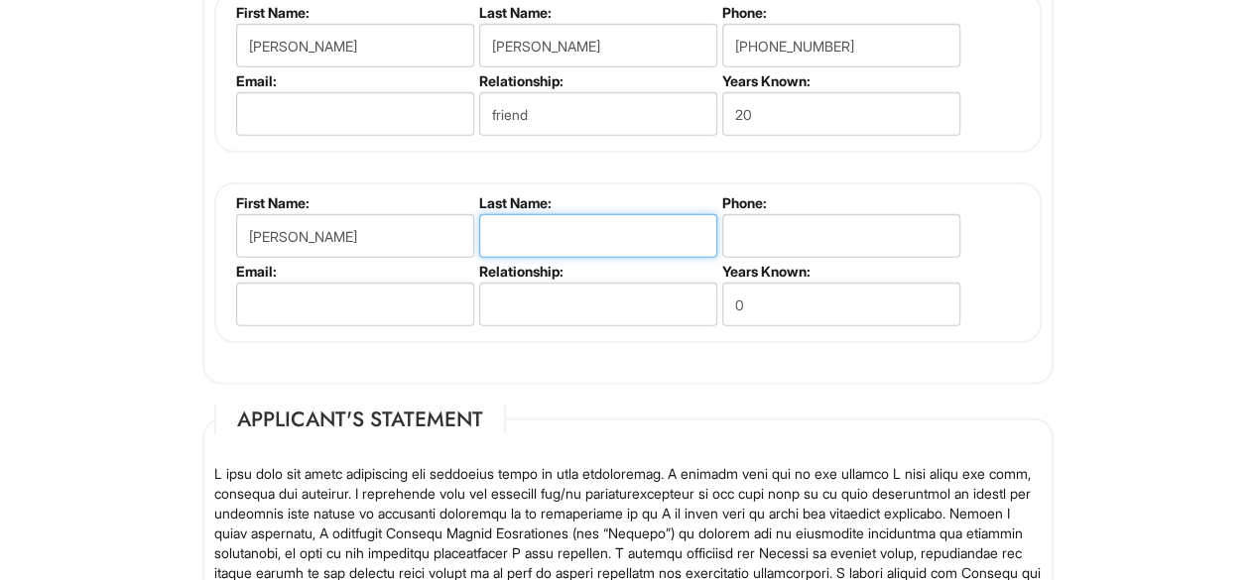
click at [531, 219] on input "text" at bounding box center [598, 236] width 238 height 44
type input "Brown"
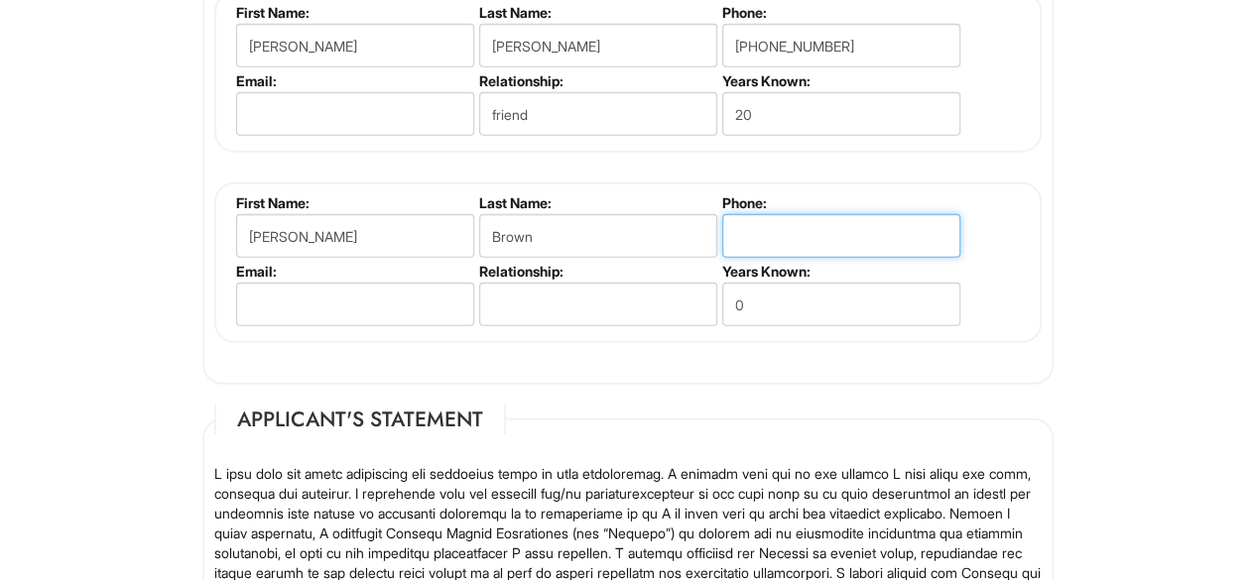
click at [746, 239] on input "tel" at bounding box center [841, 236] width 238 height 44
type input "505-324-7745"
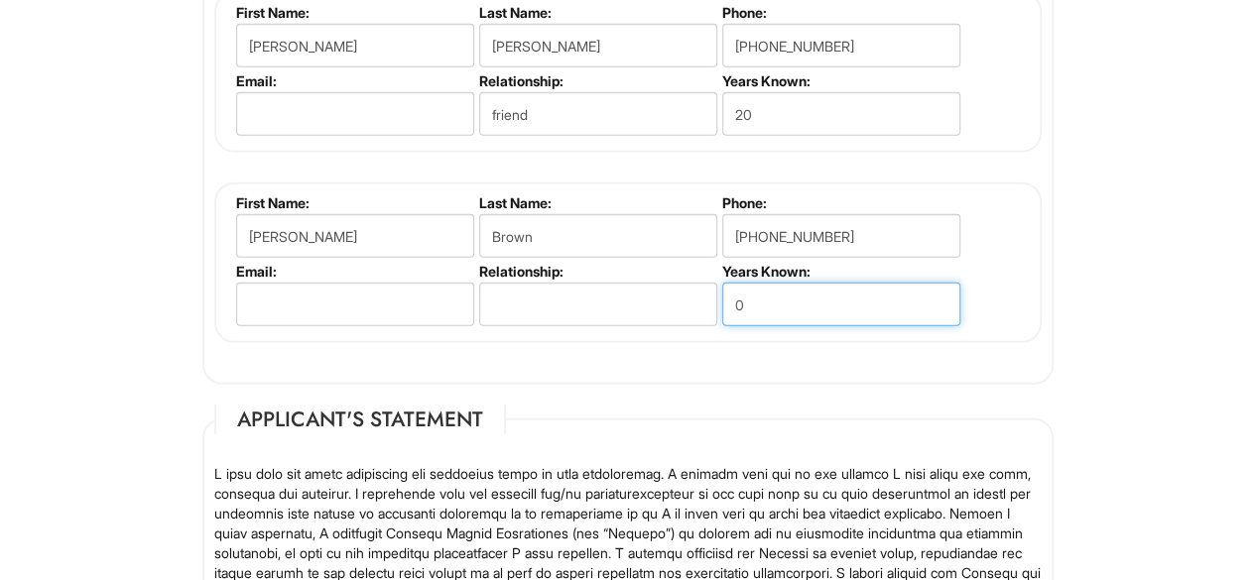
click at [780, 310] on input "0" at bounding box center [841, 305] width 238 height 44
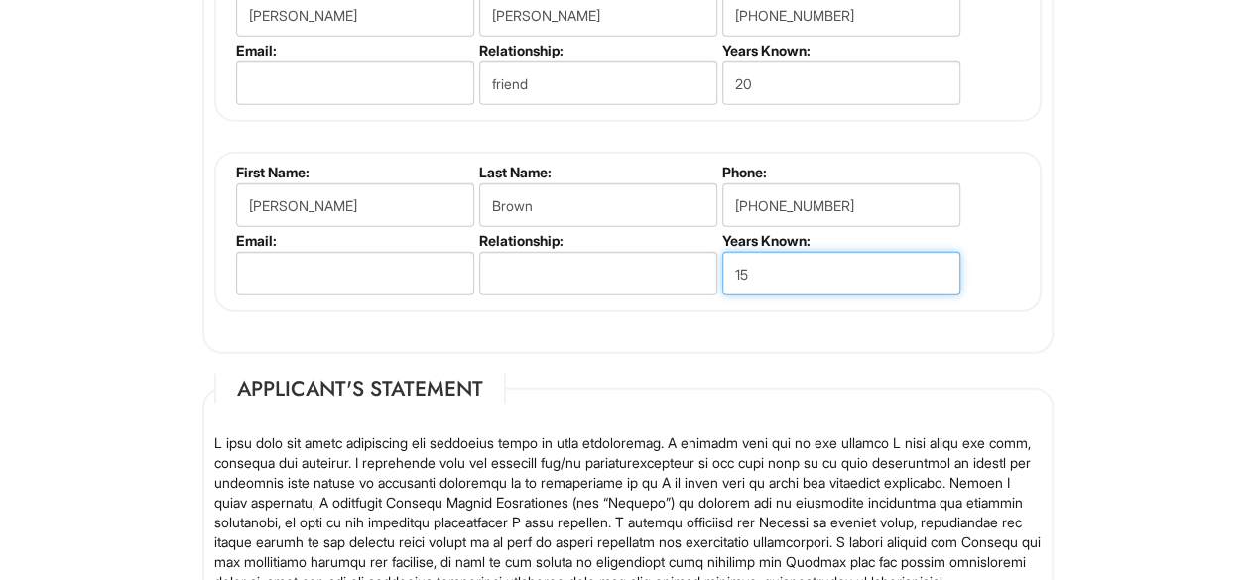
scroll to position [2519, 0]
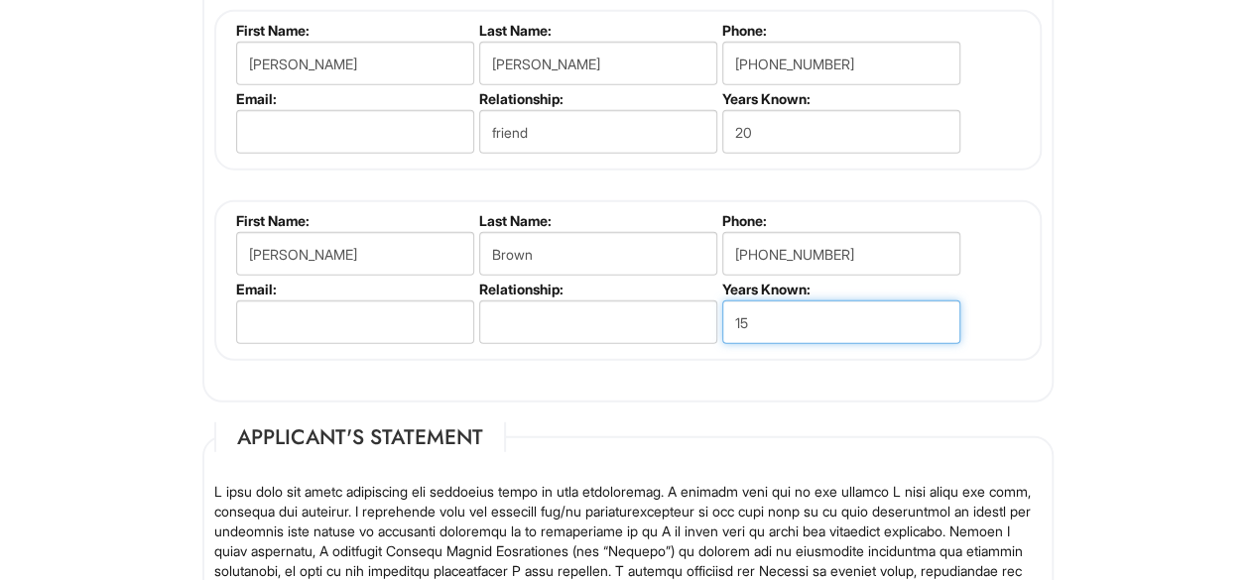
type input "15"
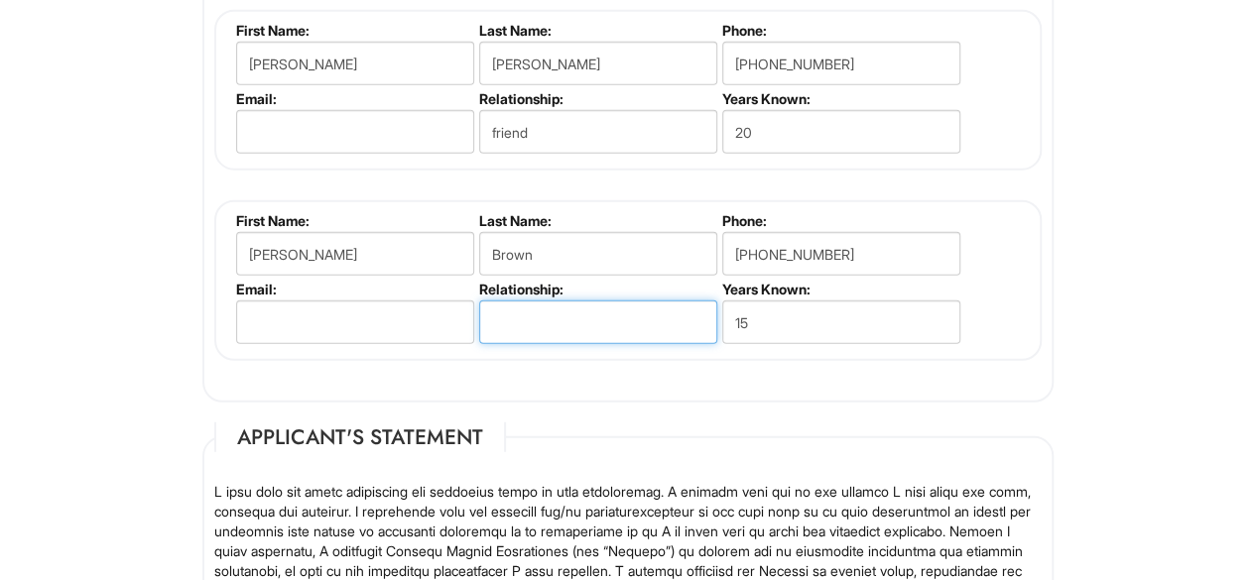
click at [550, 305] on input "text" at bounding box center [598, 323] width 238 height 44
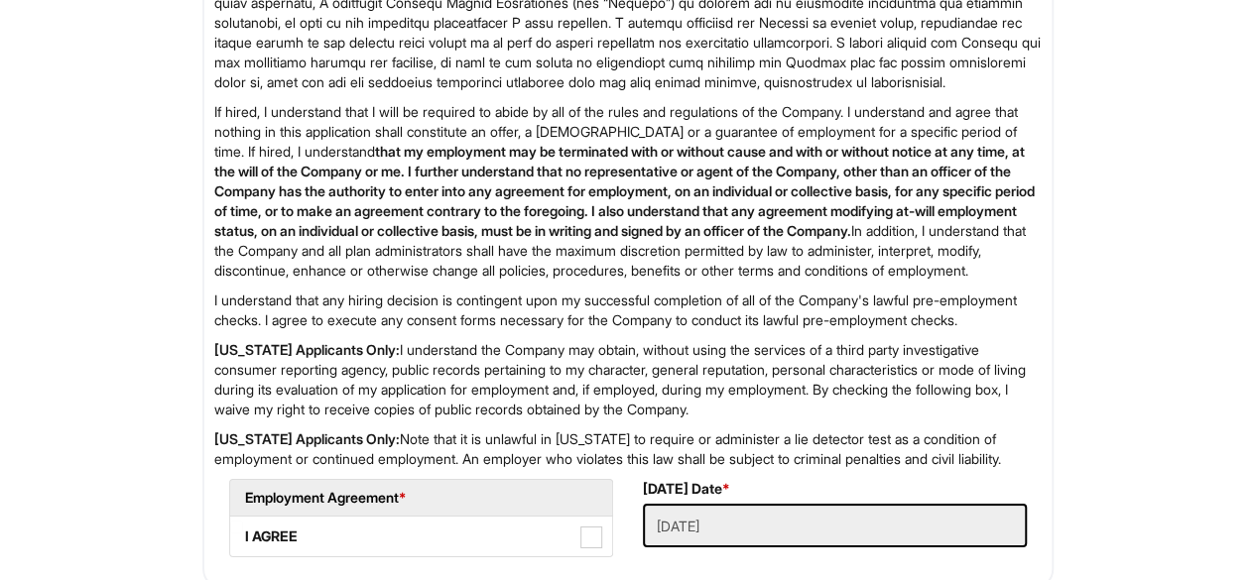
scroll to position [3364, 0]
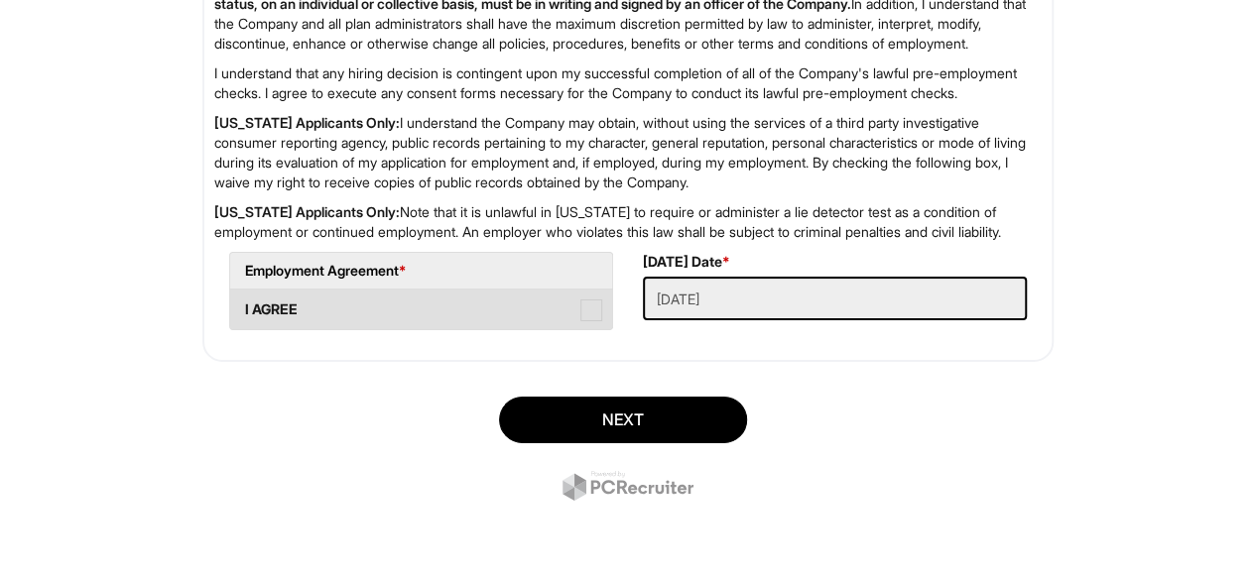
type input "friend"
click at [600, 318] on span at bounding box center [591, 311] width 22 height 22
click at [243, 306] on AGREE "I AGREE" at bounding box center [236, 300] width 13 height 13
checkbox AGREE "true"
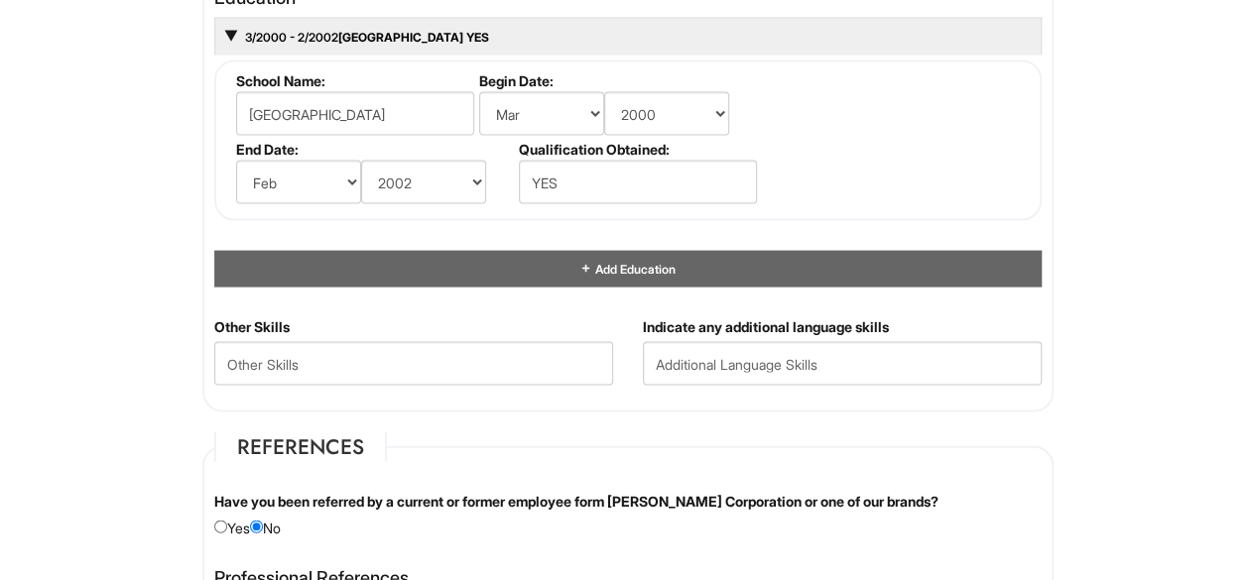
scroll to position [1946, 0]
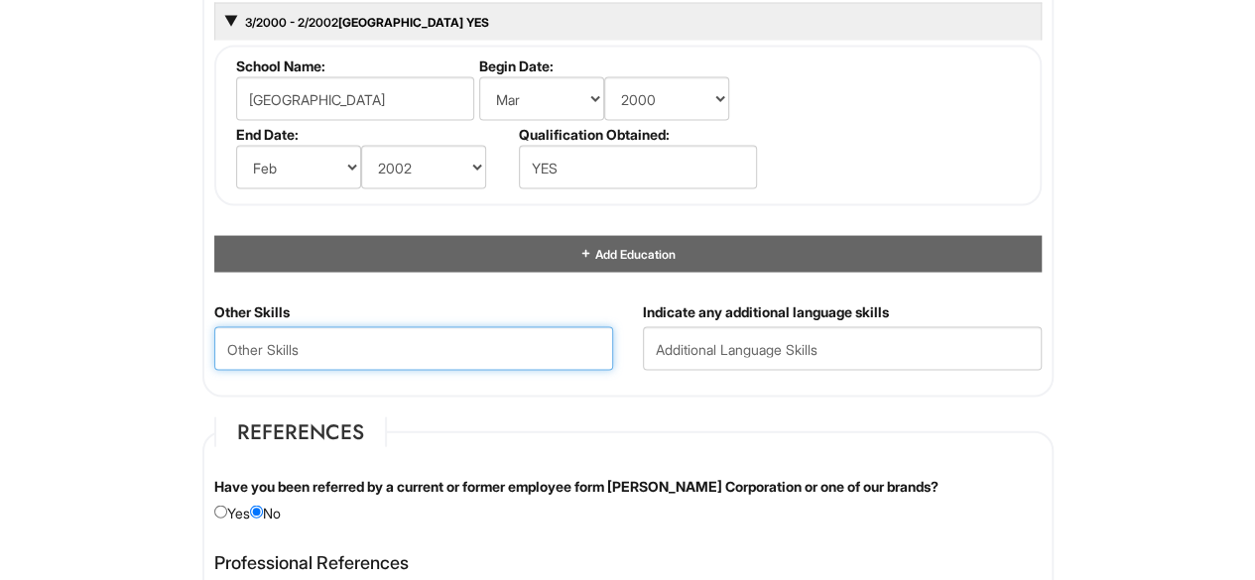
click at [264, 344] on Skills "text" at bounding box center [413, 349] width 399 height 44
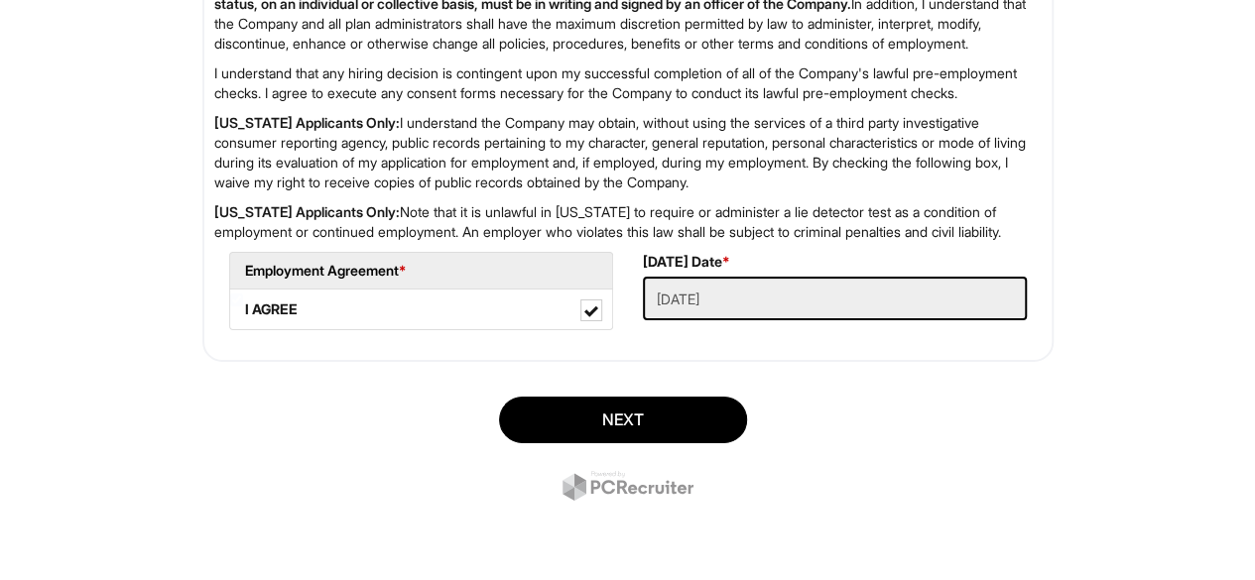
scroll to position [3345, 0]
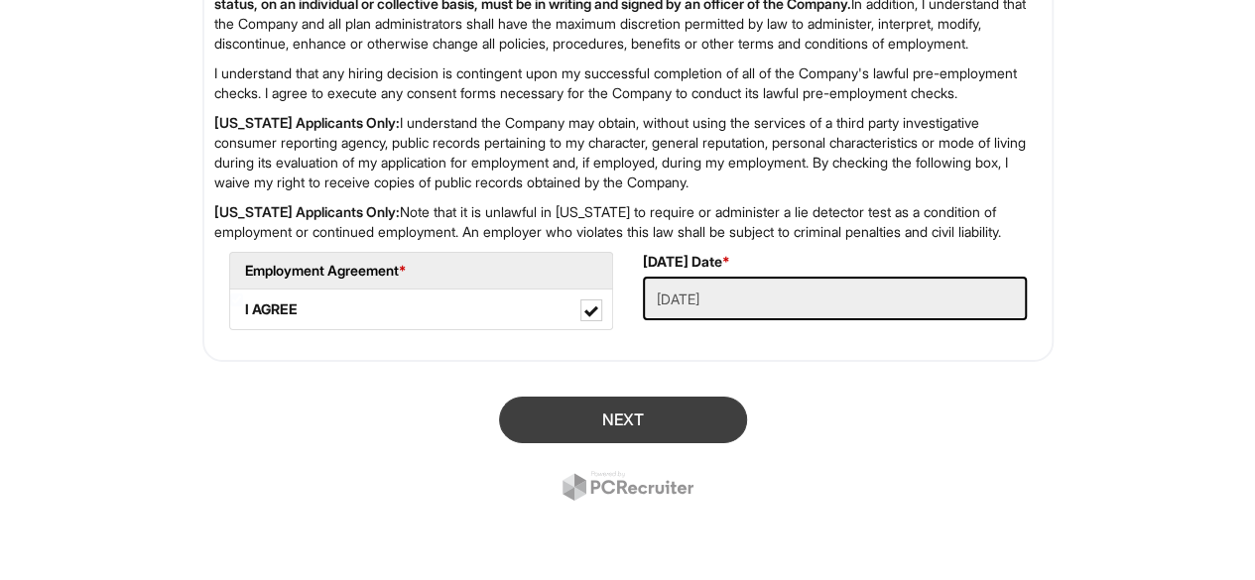
type Skills "Public Relations and Customer Service"
click at [621, 443] on button "Next" at bounding box center [623, 420] width 248 height 47
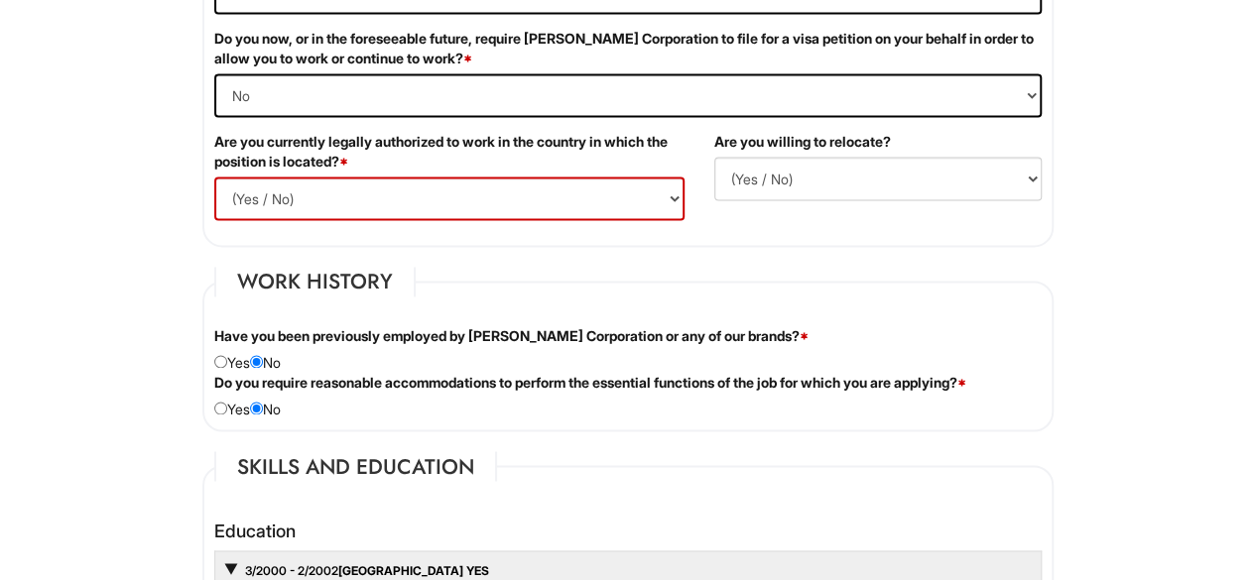
scroll to position [1419, 0]
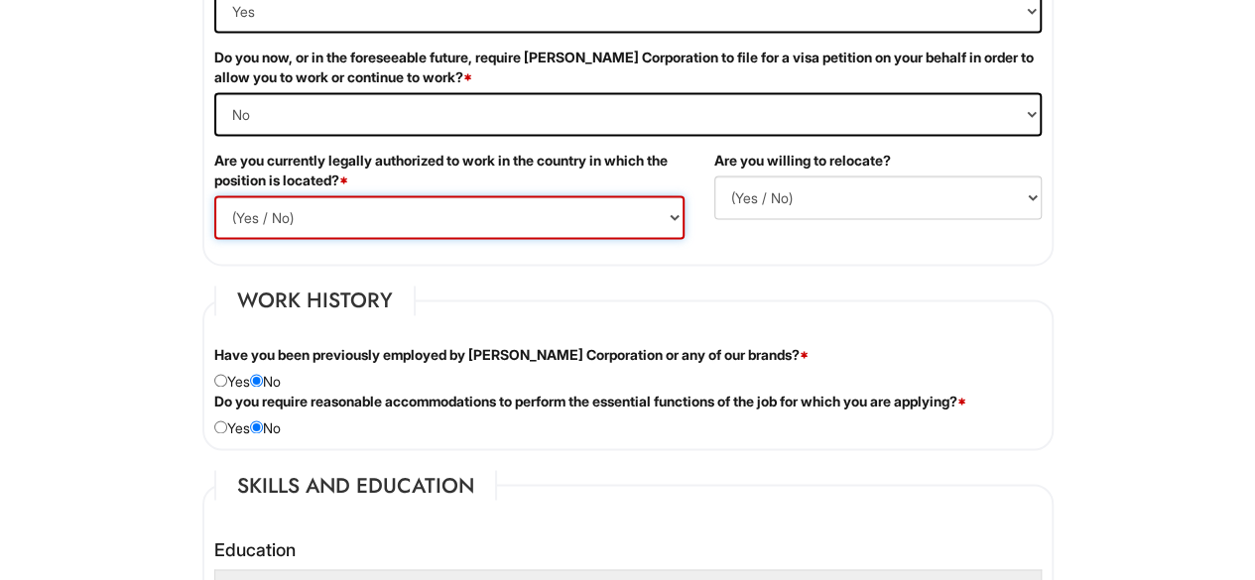
click at [669, 213] on select "(Yes / No) Yes No" at bounding box center [449, 217] width 470 height 44
select select "Yes"
click at [214, 195] on select "(Yes / No) Yes No" at bounding box center [449, 217] width 470 height 44
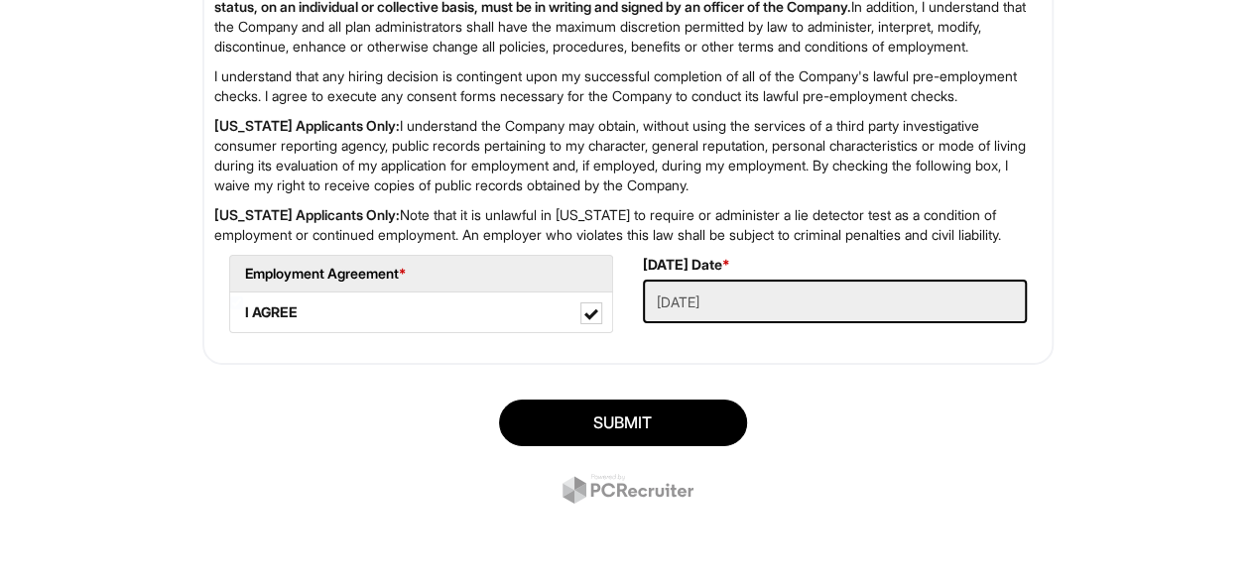
scroll to position [3404, 0]
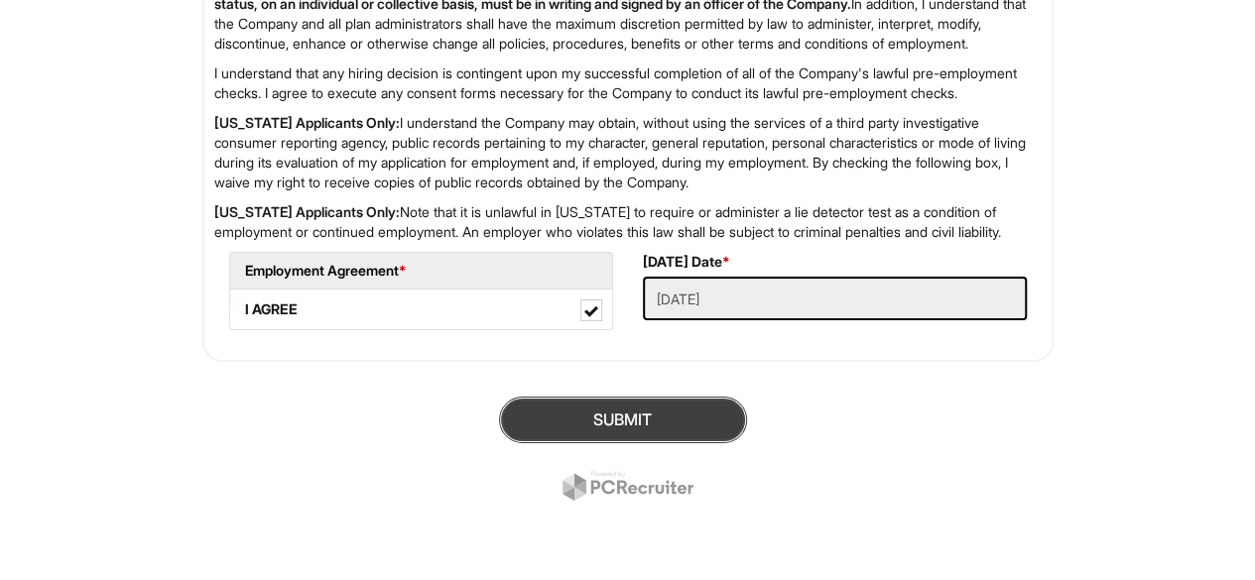
click at [664, 414] on button "SUBMIT" at bounding box center [623, 420] width 248 height 47
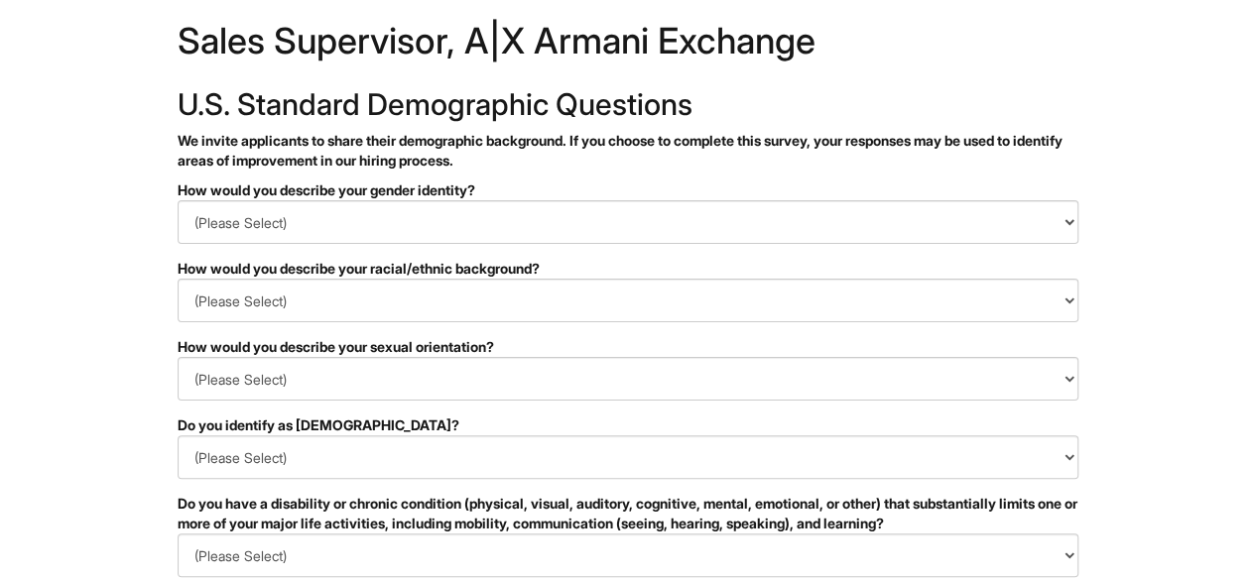
scroll to position [38, 0]
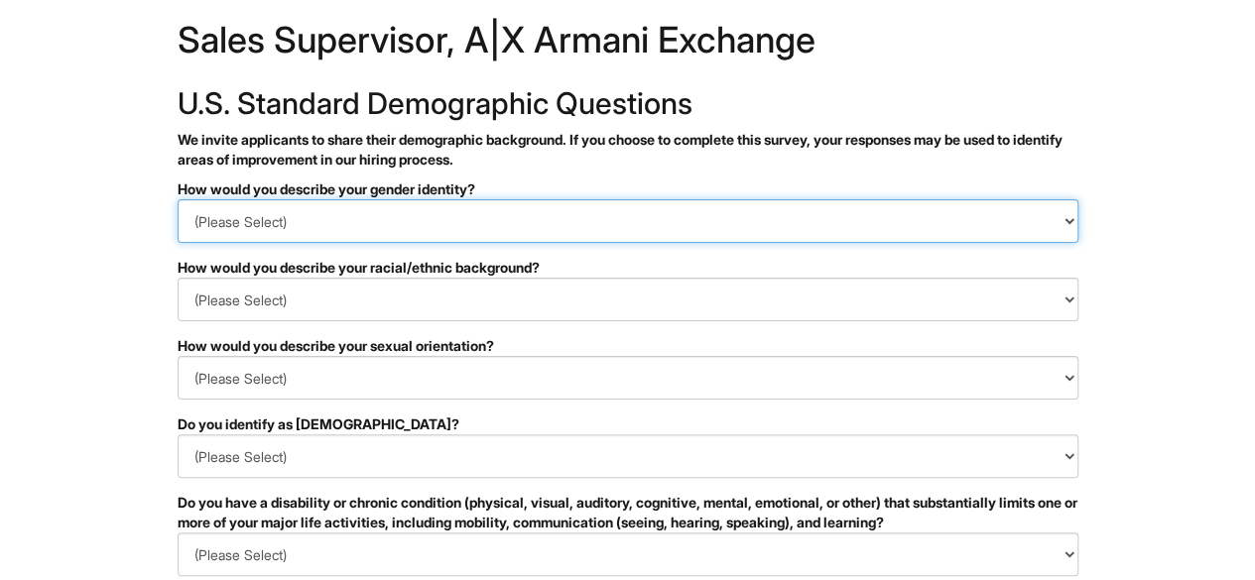
click at [1059, 218] on select "(Please Select) Man Woman [DEMOGRAPHIC_DATA] I prefer to self-describe I don't …" at bounding box center [628, 221] width 901 height 44
select select "Man"
click at [178, 199] on select "(Please Select) Man Woman [DEMOGRAPHIC_DATA] I prefer to self-describe I don't …" at bounding box center [628, 221] width 901 height 44
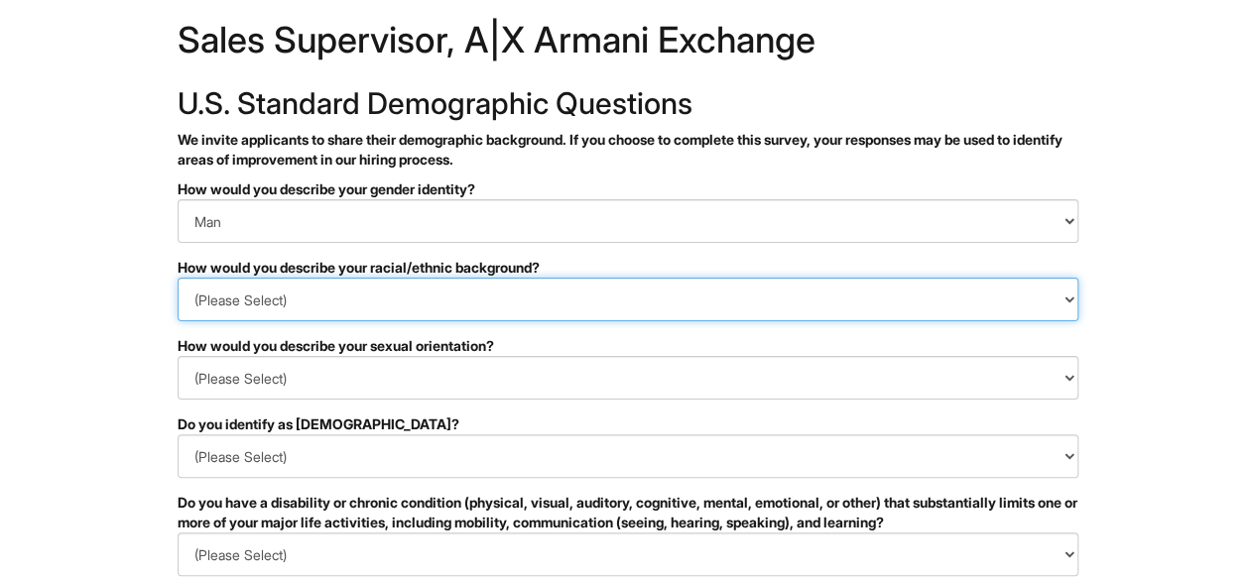
click at [1067, 298] on select "(Please Select) [DEMOGRAPHIC_DATA] or of [DEMOGRAPHIC_DATA] descent [DEMOGRAPHI…" at bounding box center [628, 300] width 901 height 44
select select "Black or of [DEMOGRAPHIC_DATA] descent"
click at [178, 278] on select "(Please Select) [DEMOGRAPHIC_DATA] or of [DEMOGRAPHIC_DATA] descent [DEMOGRAPHI…" at bounding box center [628, 300] width 901 height 44
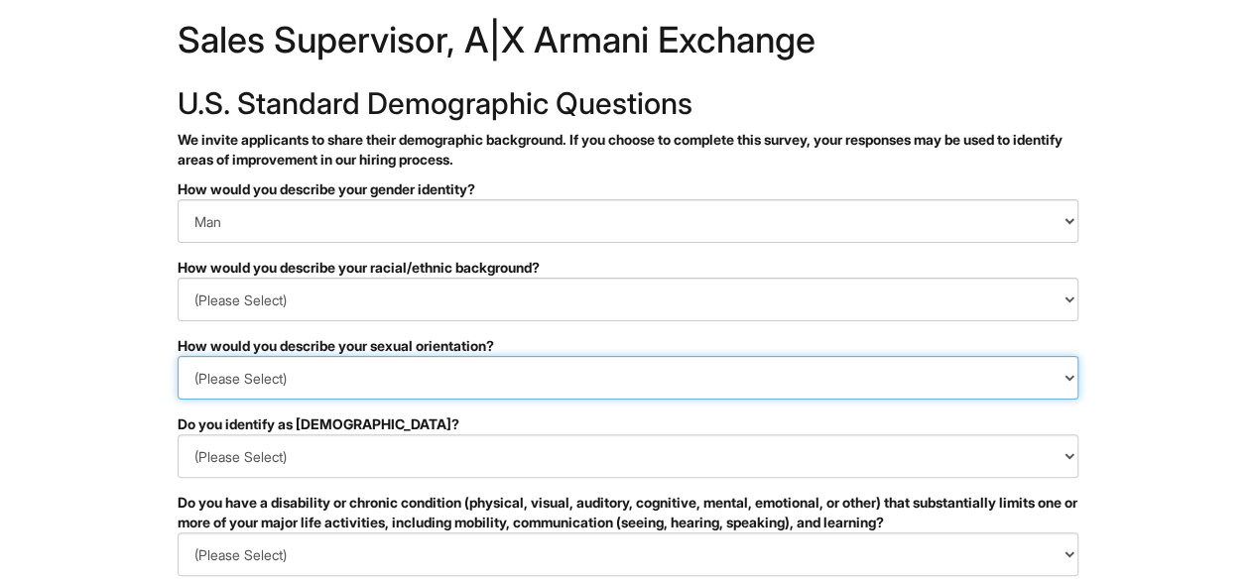
click at [1069, 376] on select "(Please Select) [DEMOGRAPHIC_DATA] [DEMOGRAPHIC_DATA] and/or [DEMOGRAPHIC_DATA]…" at bounding box center [628, 378] width 901 height 44
select select "[DEMOGRAPHIC_DATA]"
click at [178, 356] on select "(Please Select) [DEMOGRAPHIC_DATA] [DEMOGRAPHIC_DATA] and/or [DEMOGRAPHIC_DATA]…" at bounding box center [628, 378] width 901 height 44
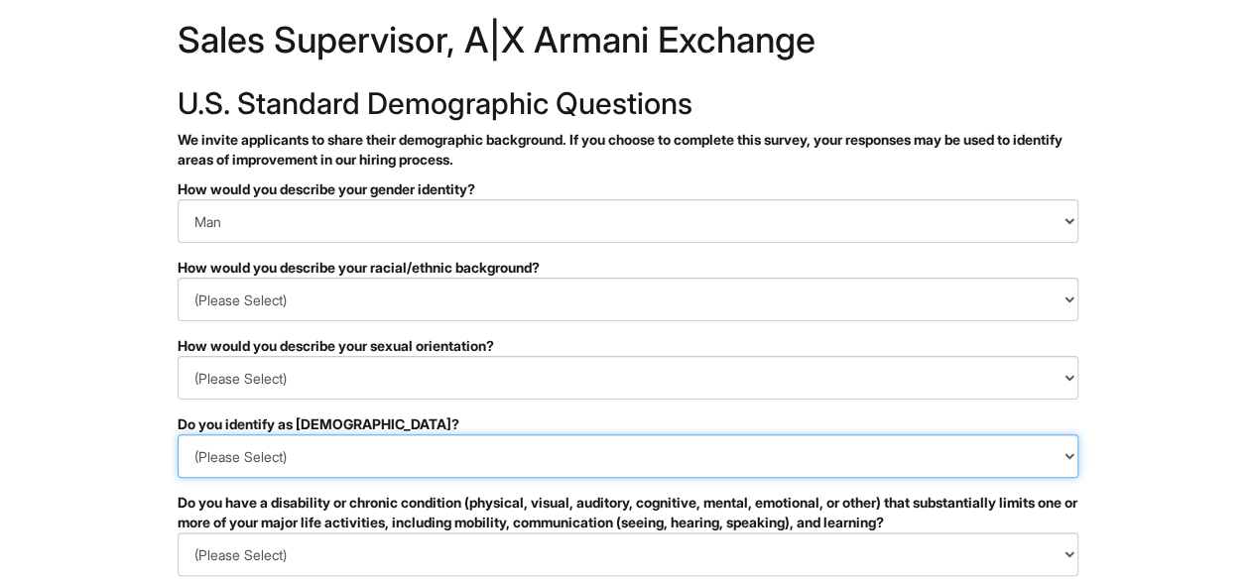
click at [1067, 455] on select "(Please Select) Yes No I prefer to self-describe I don't wish to answer" at bounding box center [628, 456] width 901 height 44
select select "No"
click at [178, 434] on select "(Please Select) Yes No I prefer to self-describe I don't wish to answer" at bounding box center [628, 456] width 901 height 44
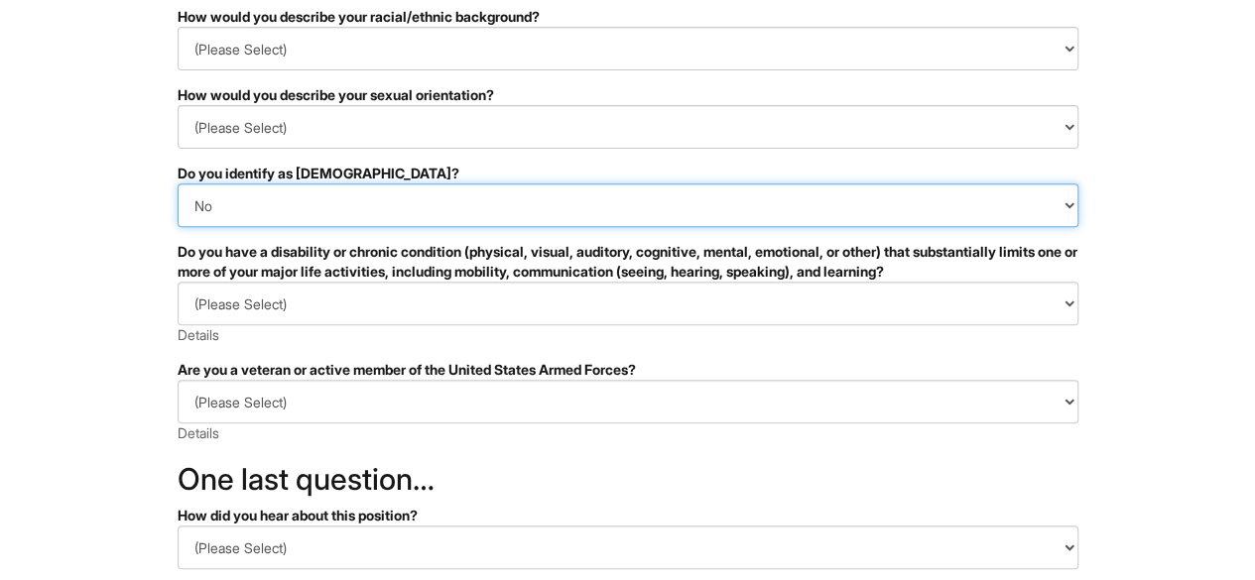
scroll to position [302, 0]
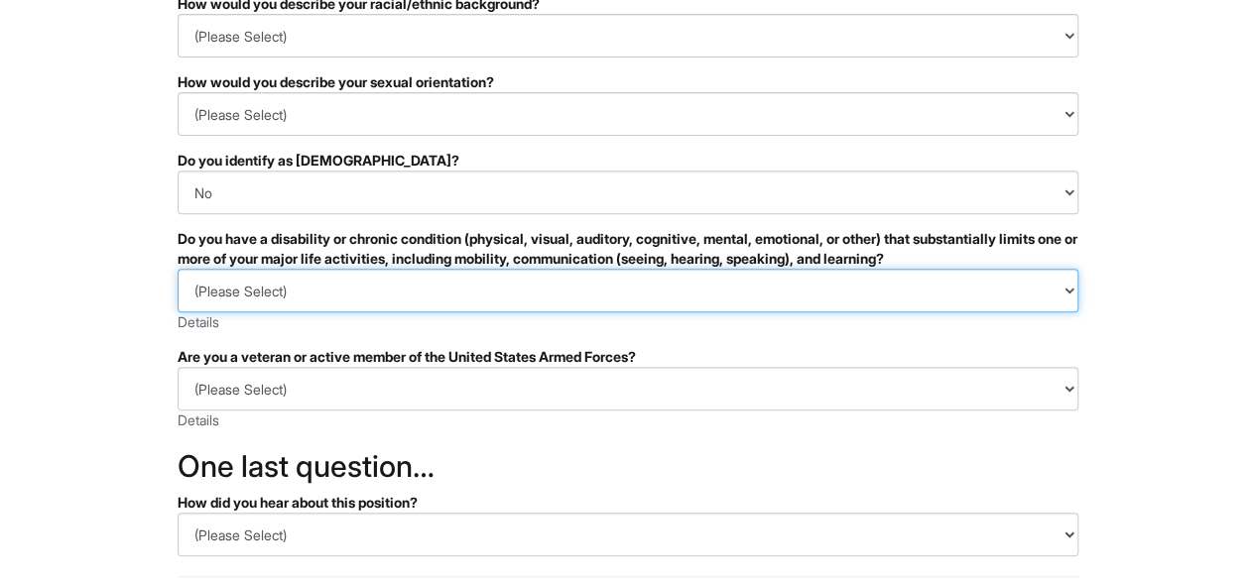
click at [1059, 289] on select "(Please Select) YES, I HAVE A DISABILITY (or previously had a disability) NO, I…" at bounding box center [628, 291] width 901 height 44
select select "NO, I DON'T HAVE A DISABILITY"
click at [178, 269] on select "(Please Select) YES, I HAVE A DISABILITY (or previously had a disability) NO, I…" at bounding box center [628, 291] width 901 height 44
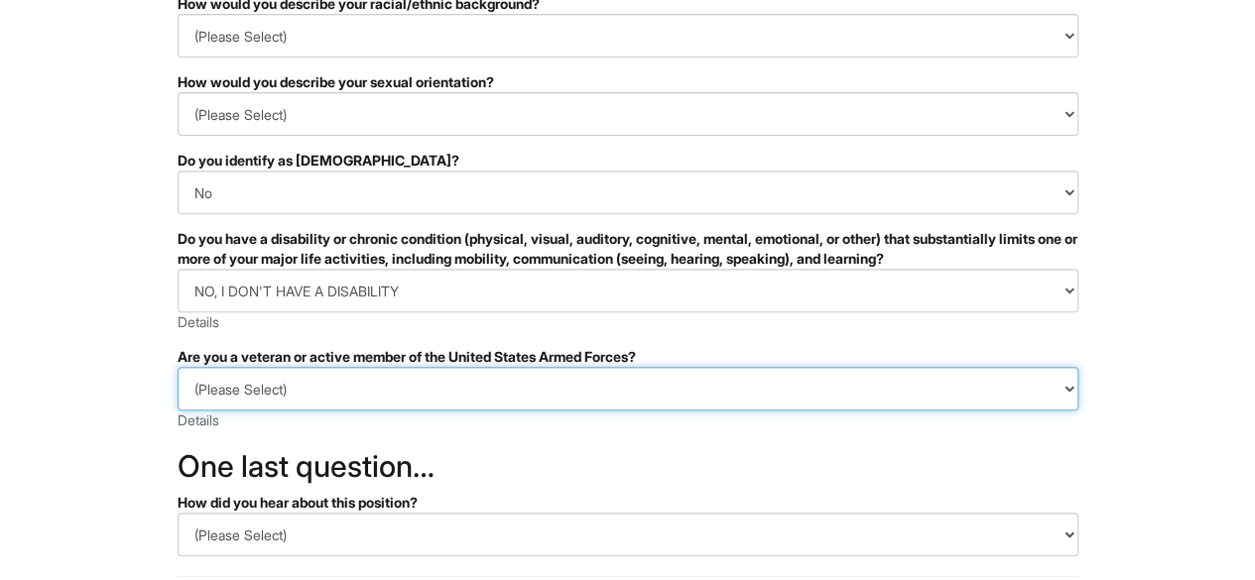
click at [1069, 386] on select "(Please Select) I IDENTIFY AS ONE OR MORE OF THE CLASSIFICATIONS OF PROTECTED V…" at bounding box center [628, 389] width 901 height 44
click at [1062, 392] on select "(Please Select) I IDENTIFY AS ONE OR MORE OF THE CLASSIFICATIONS OF PROTECTED V…" at bounding box center [628, 389] width 901 height 44
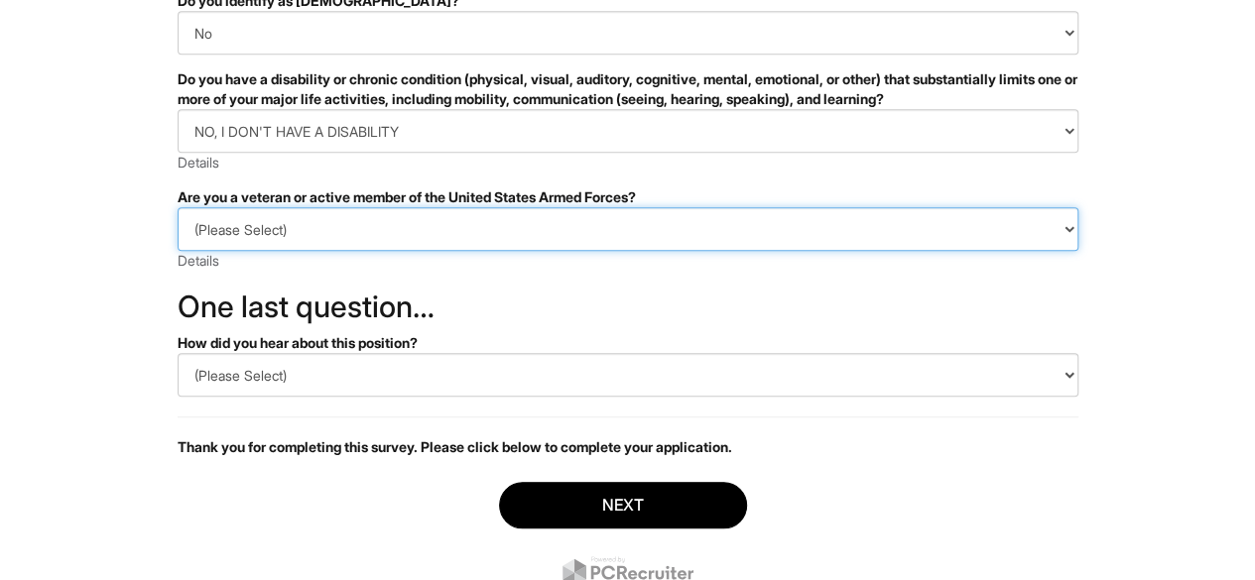
scroll to position [464, 0]
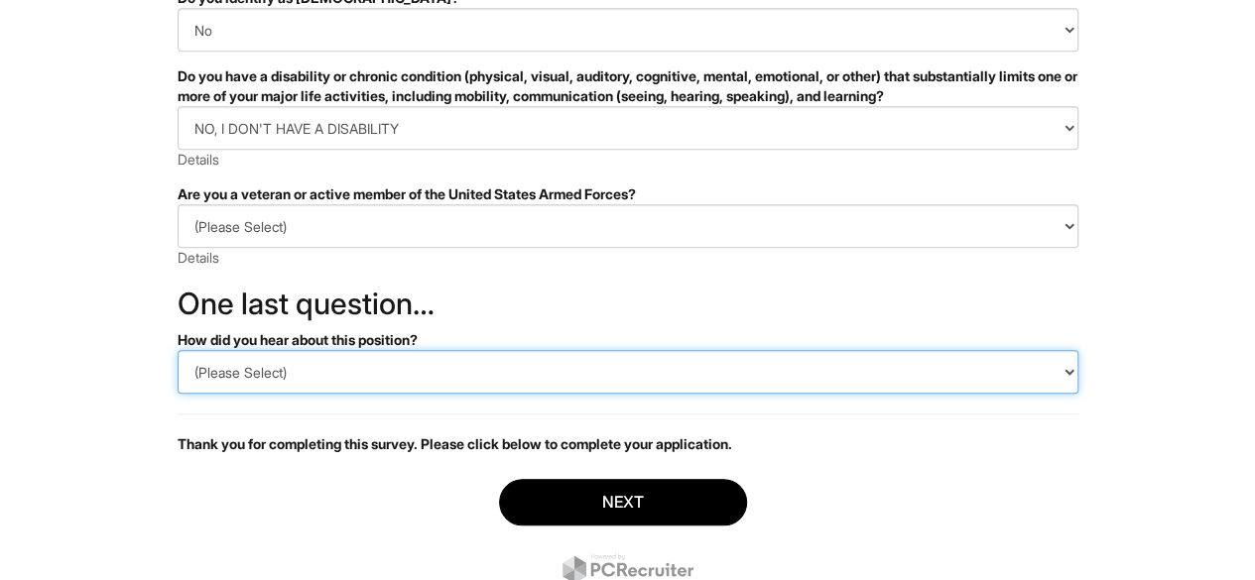
click at [1062, 370] on select "(Please Select) CareerBuilder Indeed LinkedIn Monster Referral Other" at bounding box center [628, 372] width 901 height 44
select select "Indeed"
click at [178, 350] on select "(Please Select) CareerBuilder Indeed LinkedIn Monster Referral Other" at bounding box center [628, 372] width 901 height 44
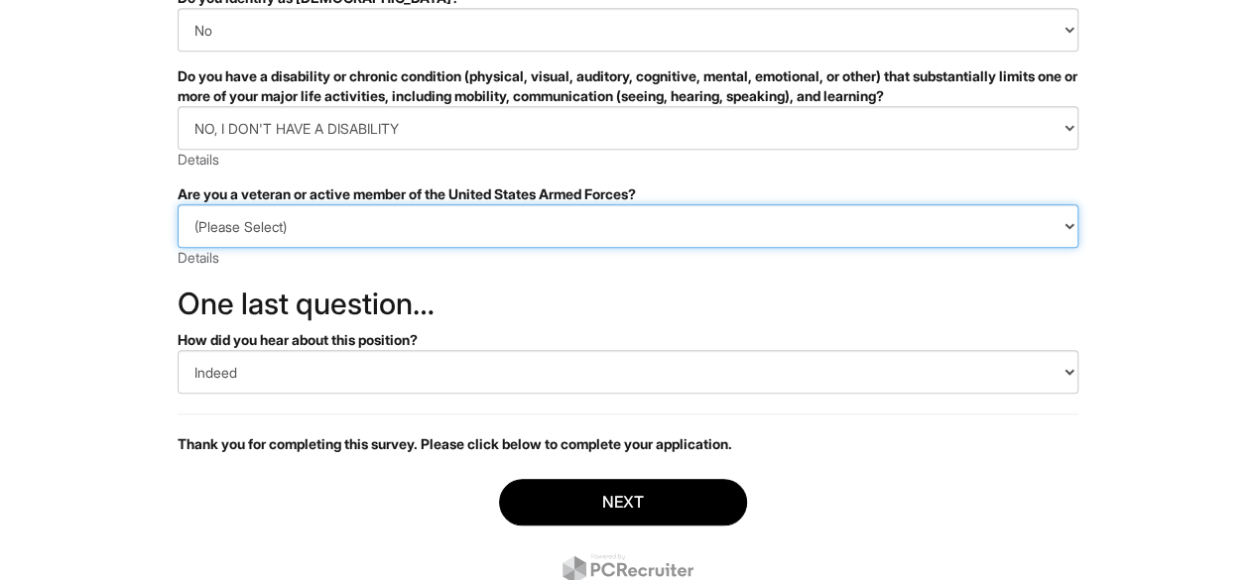
click at [1067, 229] on select "(Please Select) I IDENTIFY AS ONE OR MORE OF THE CLASSIFICATIONS OF PROTECTED V…" at bounding box center [628, 226] width 901 height 44
select select "I AM NOT A PROTECTED VETERAN"
click at [178, 204] on select "(Please Select) I IDENTIFY AS ONE OR MORE OF THE CLASSIFICATIONS OF PROTECTED V…" at bounding box center [628, 226] width 901 height 44
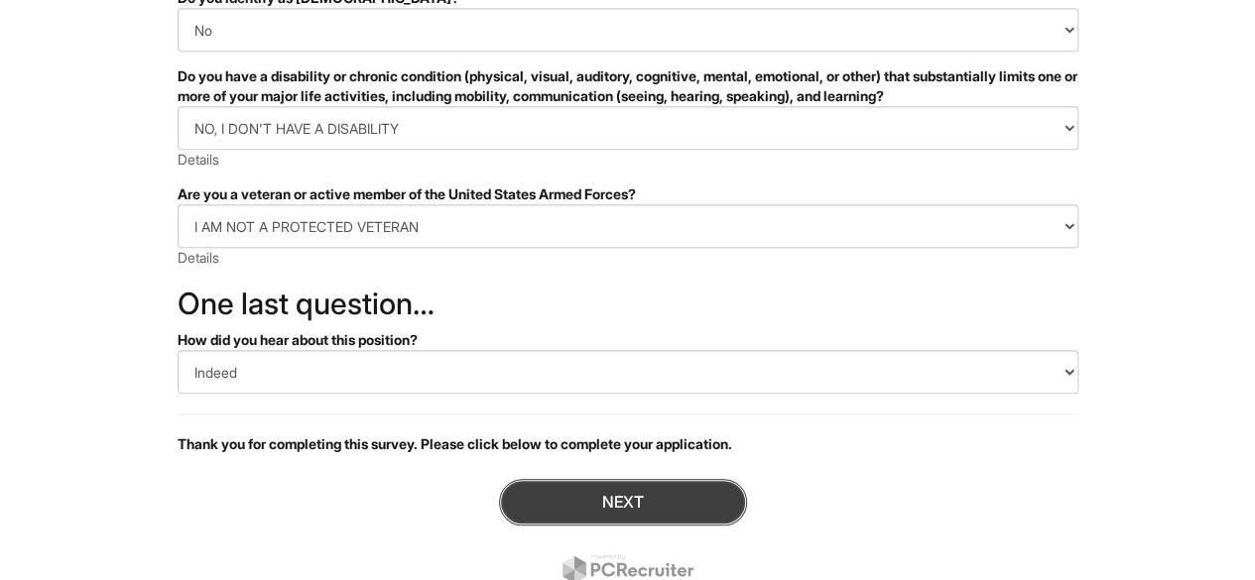
click at [684, 495] on button "Next" at bounding box center [623, 502] width 248 height 47
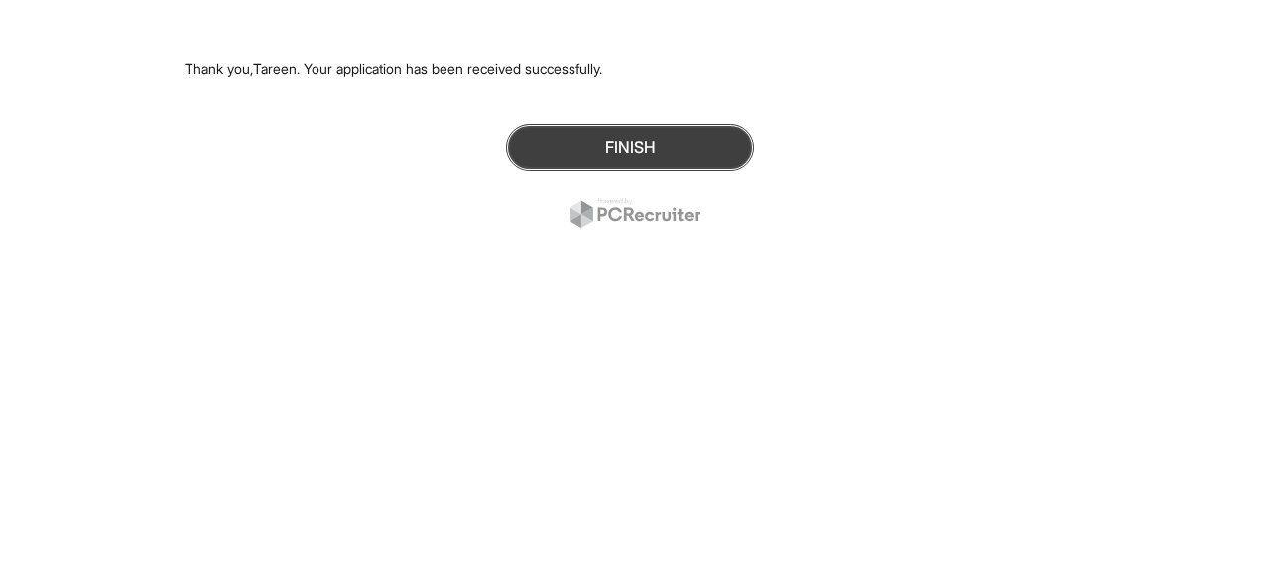
click at [672, 142] on button "Finish" at bounding box center [630, 147] width 248 height 47
